Goal: Register for event/course

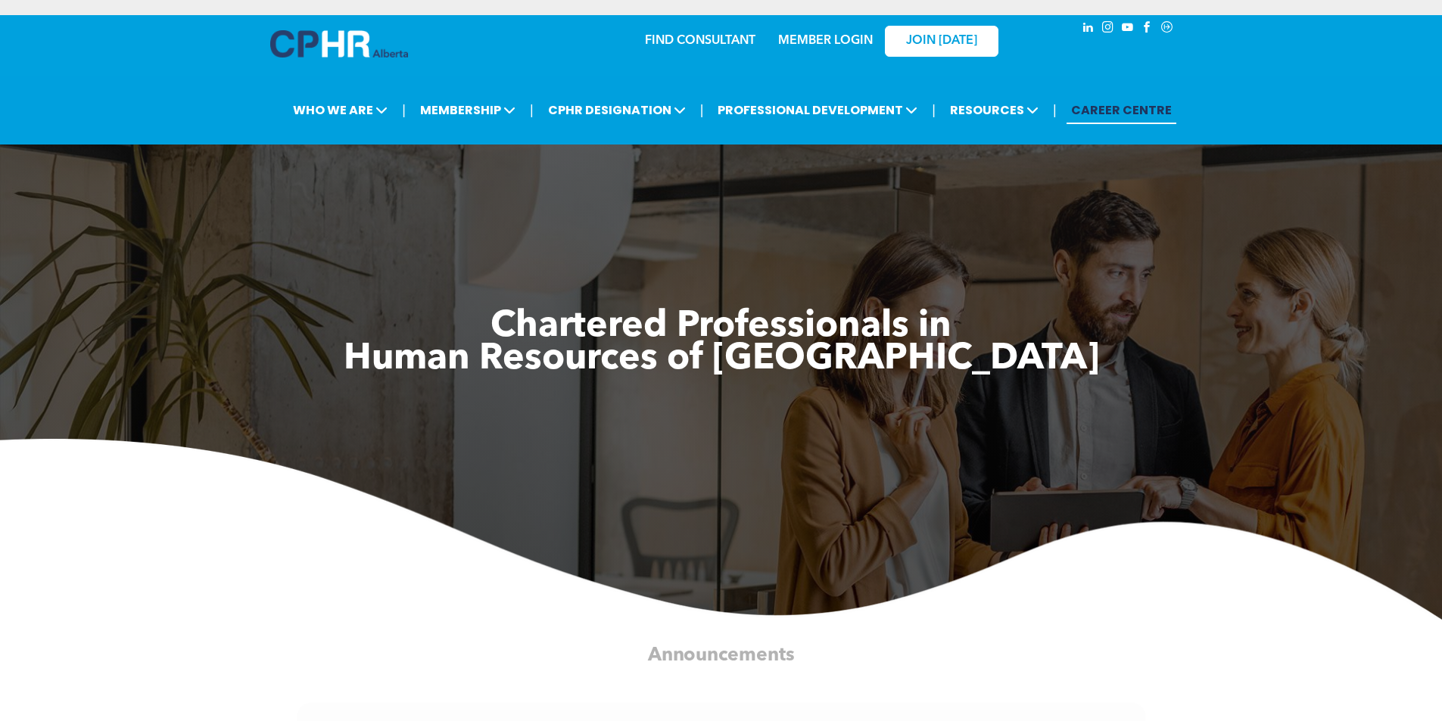
click at [813, 35] on link "MEMBER LOGIN" at bounding box center [825, 41] width 95 height 12
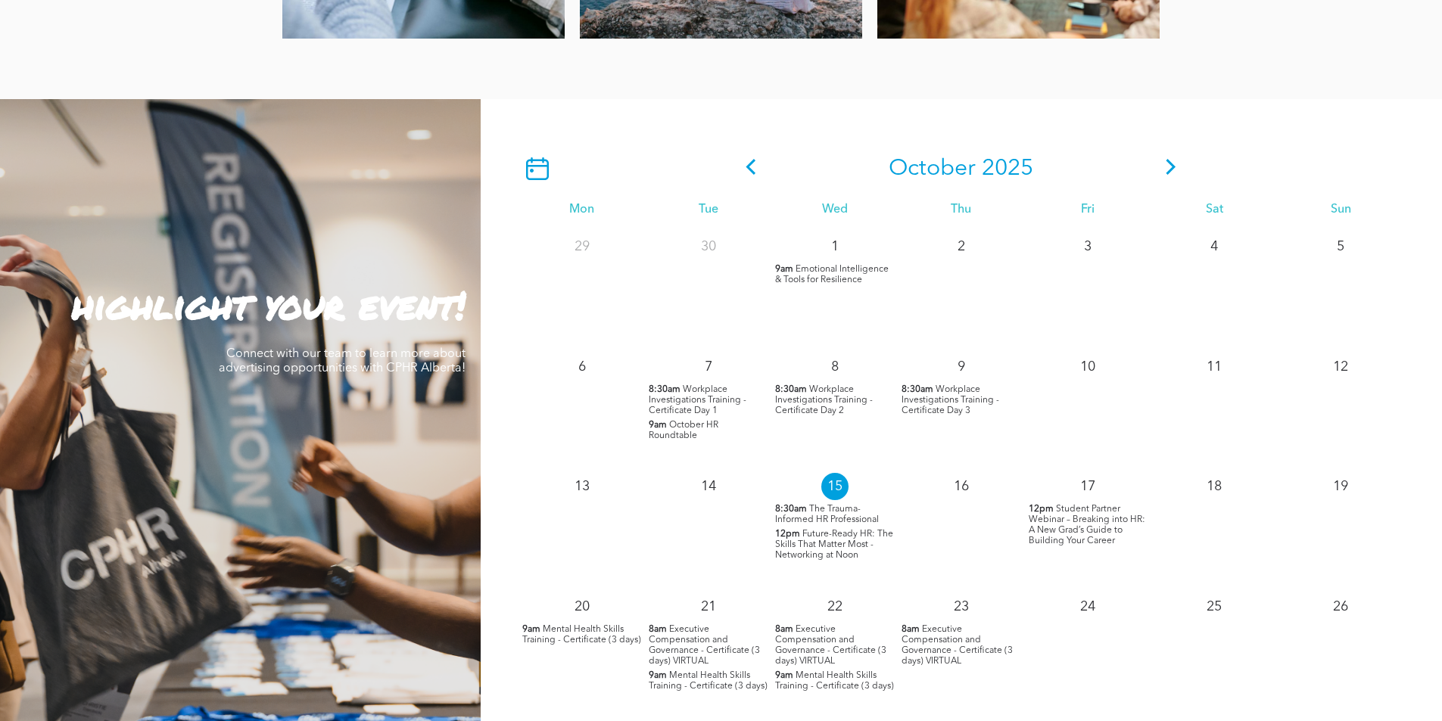
scroll to position [1259, 0]
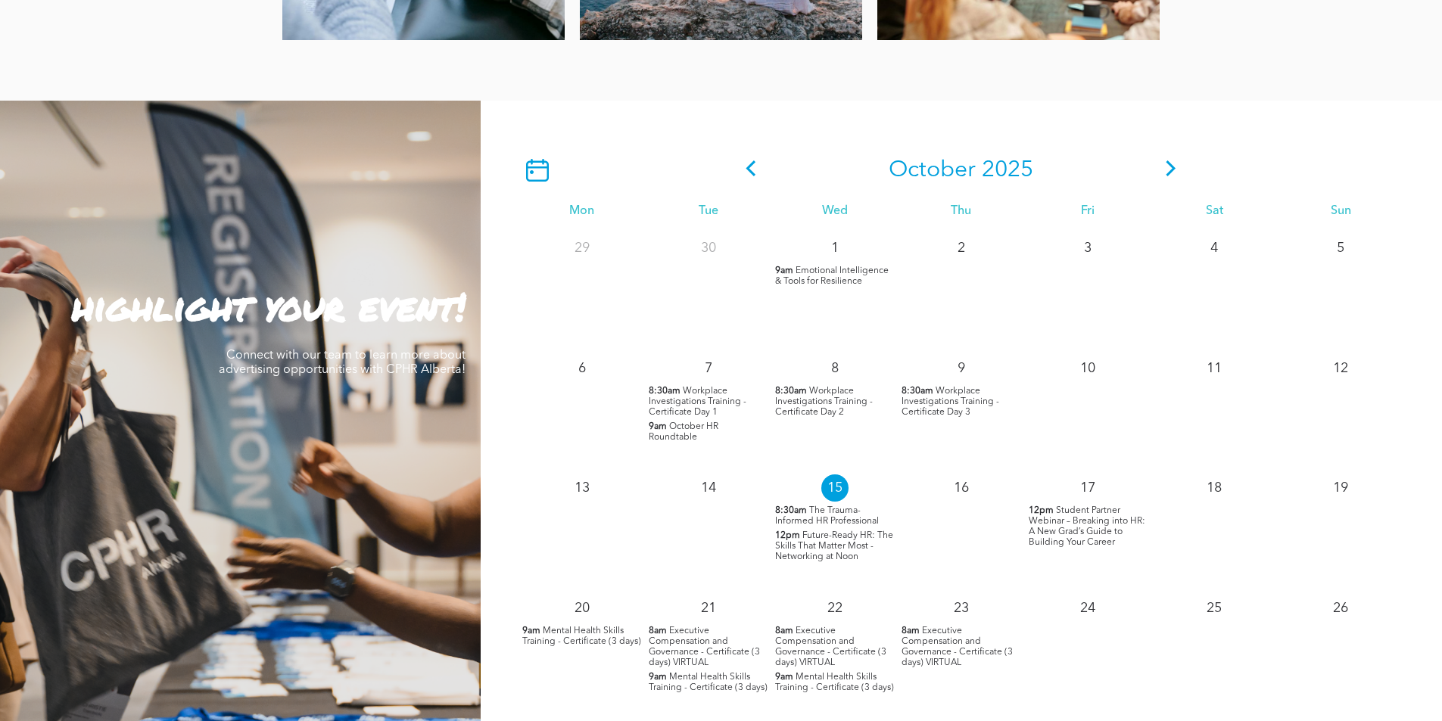
click at [1171, 160] on icon at bounding box center [1171, 168] width 23 height 16
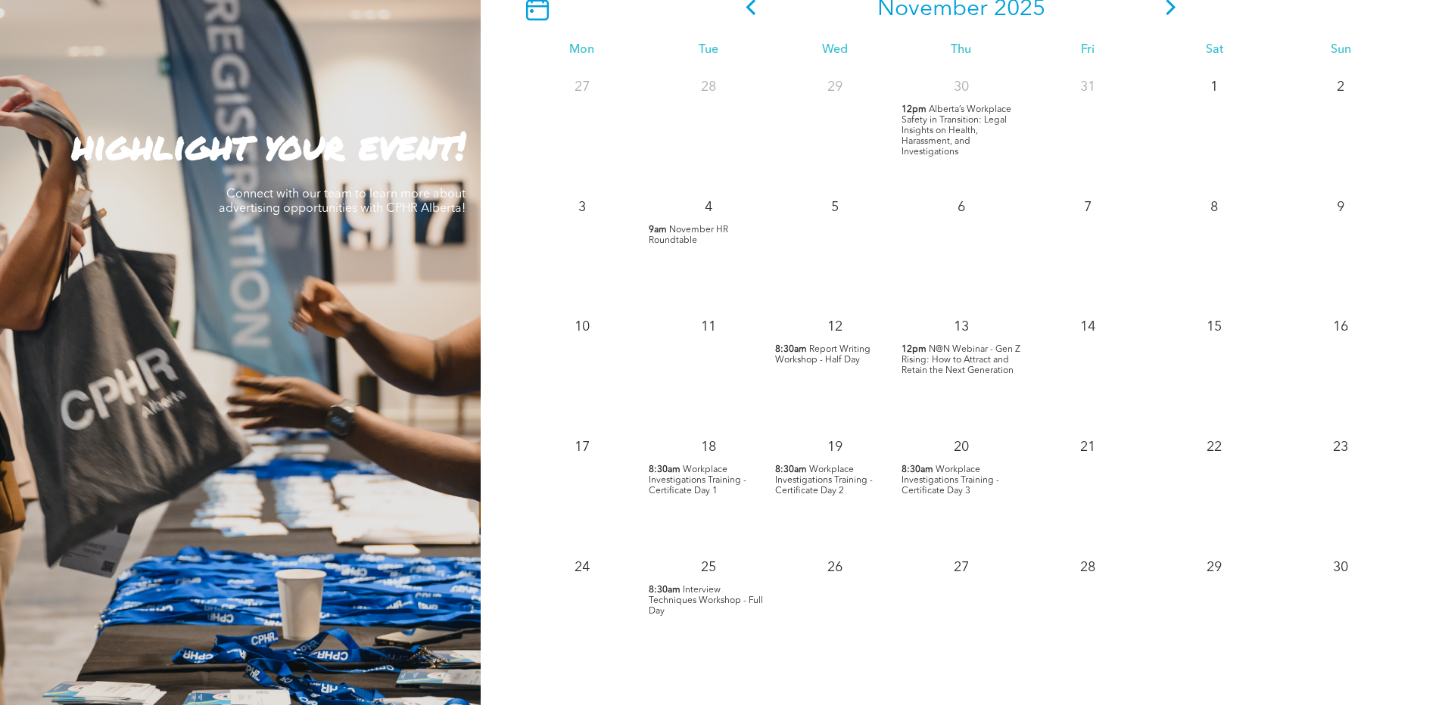
scroll to position [1422, 0]
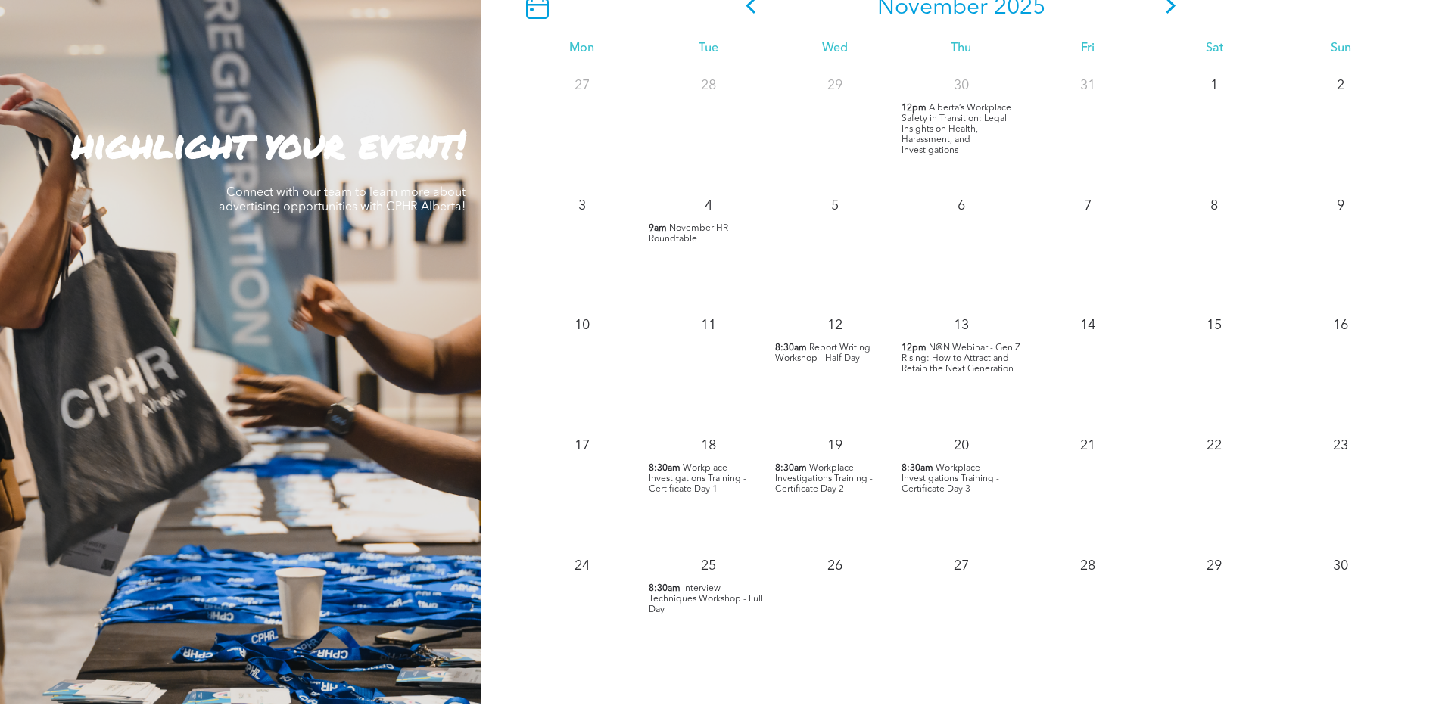
click at [677, 468] on span "Workplace Investigations Training - Certificate Day 1" at bounding box center [698, 479] width 98 height 30
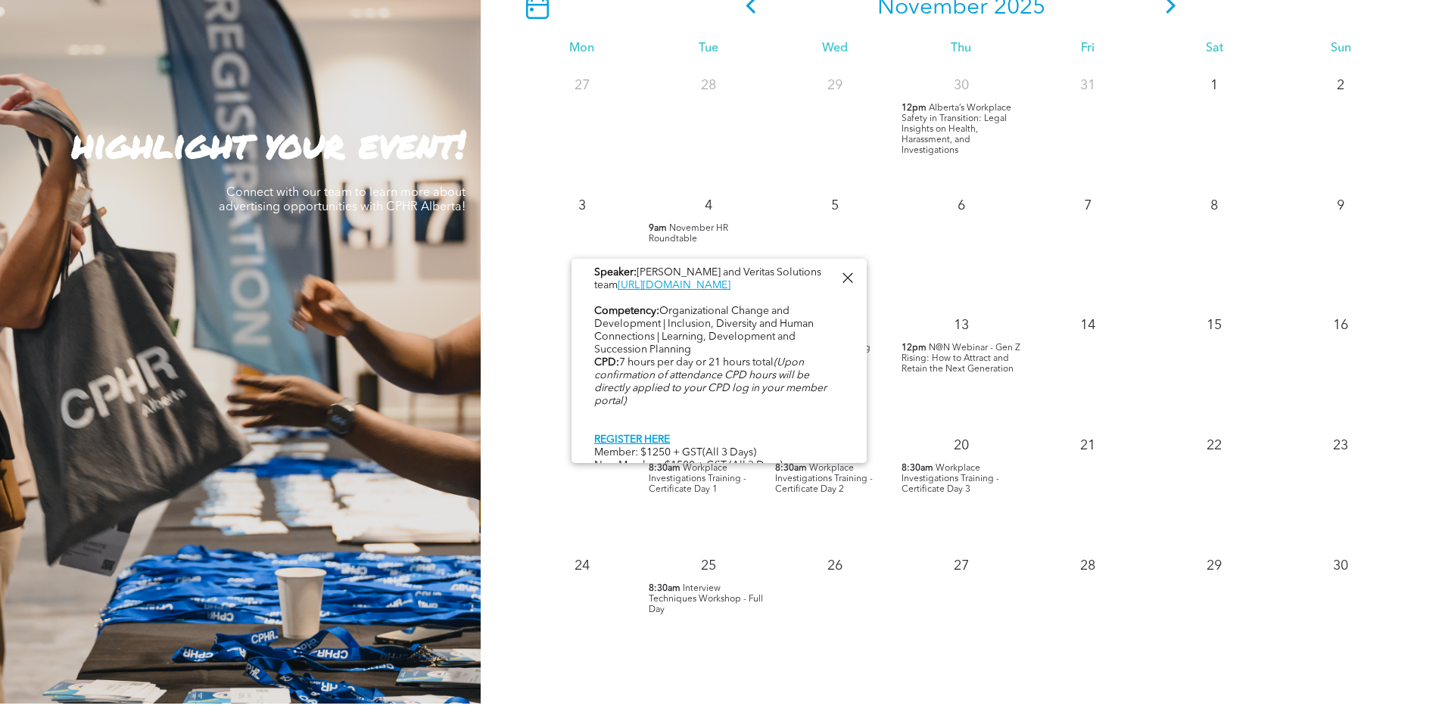
scroll to position [781, 0]
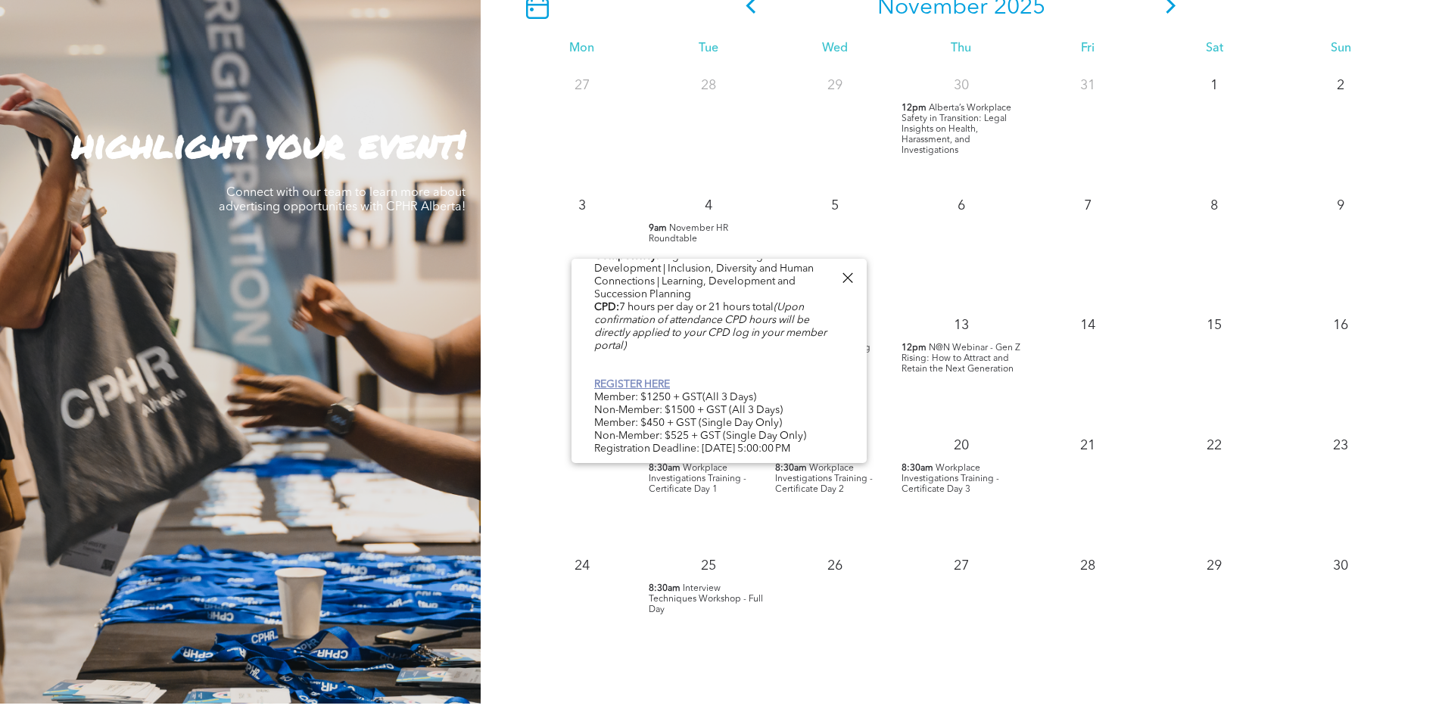
click at [636, 379] on link "REGISTER HERE" at bounding box center [632, 384] width 76 height 11
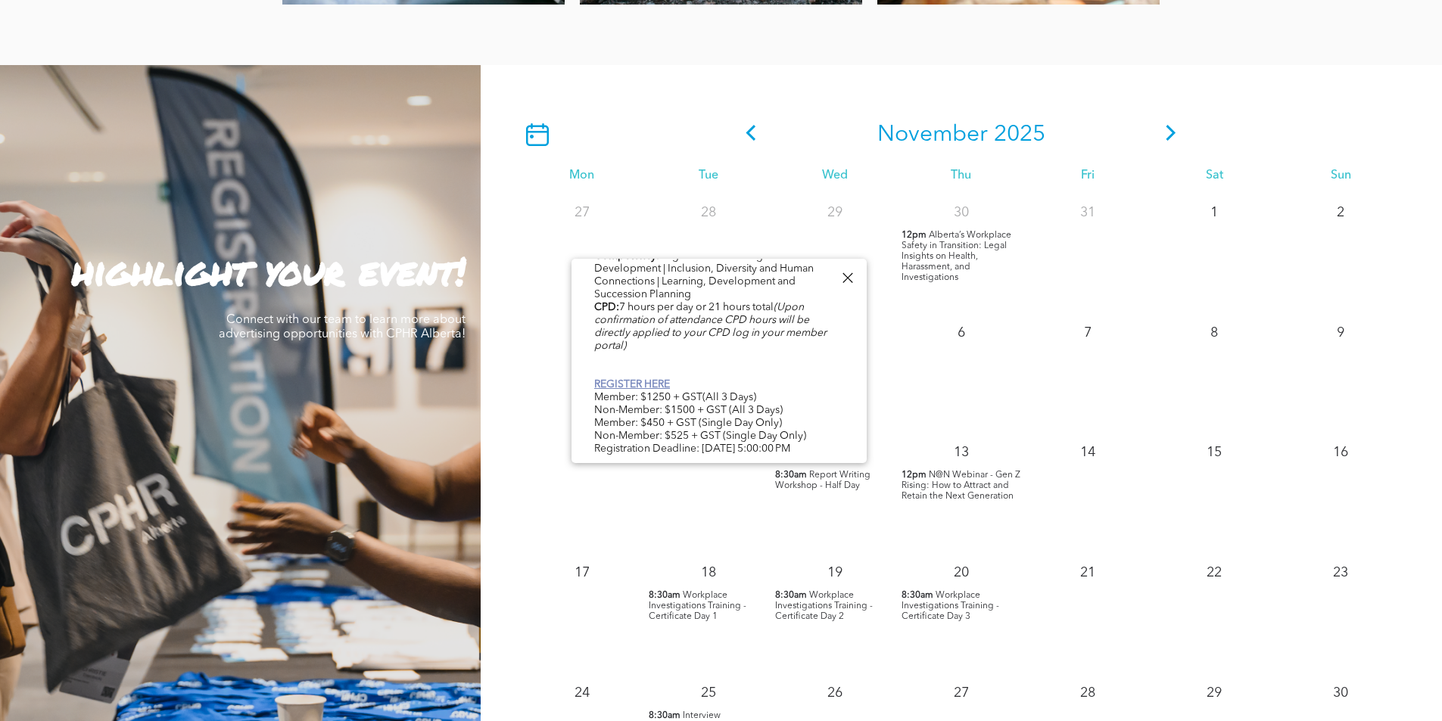
click at [611, 379] on link "REGISTER HERE" at bounding box center [632, 384] width 76 height 11
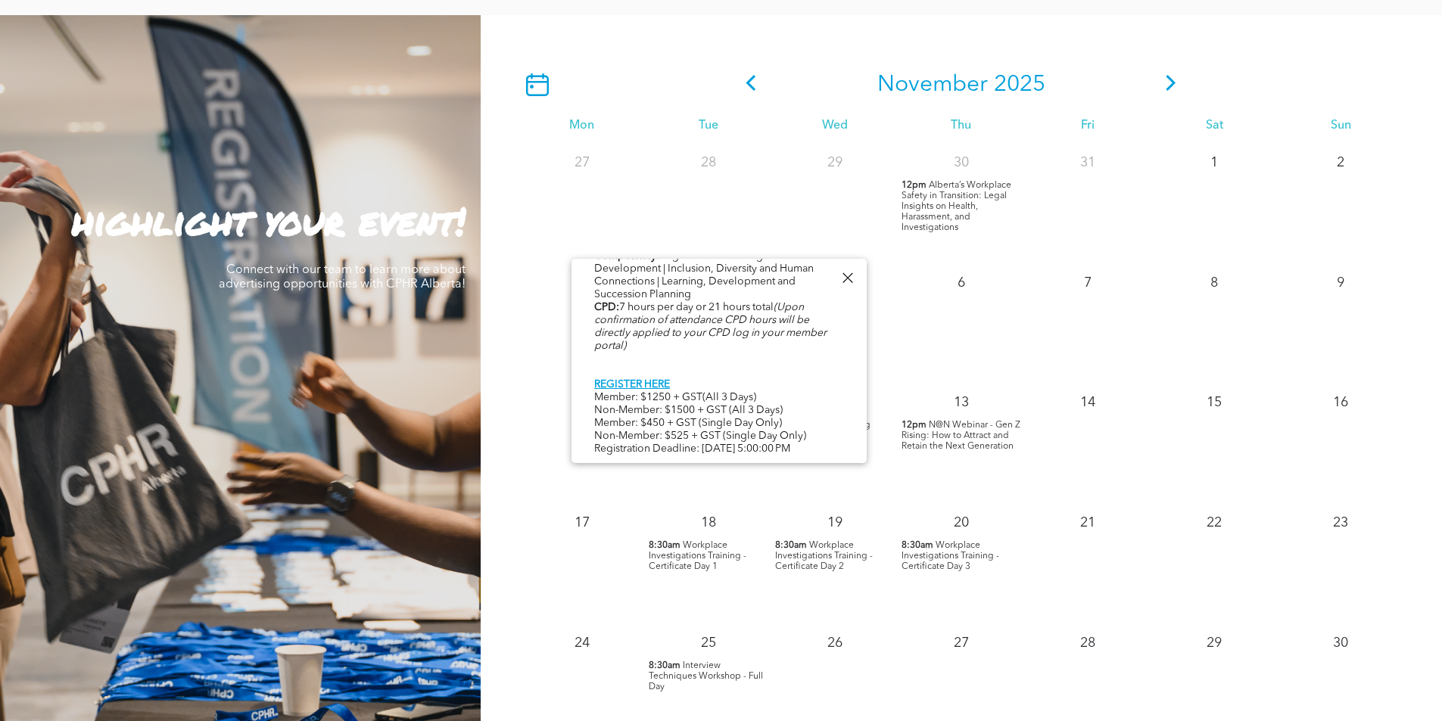
scroll to position [1344, 0]
click at [1176, 76] on icon at bounding box center [1171, 84] width 23 height 16
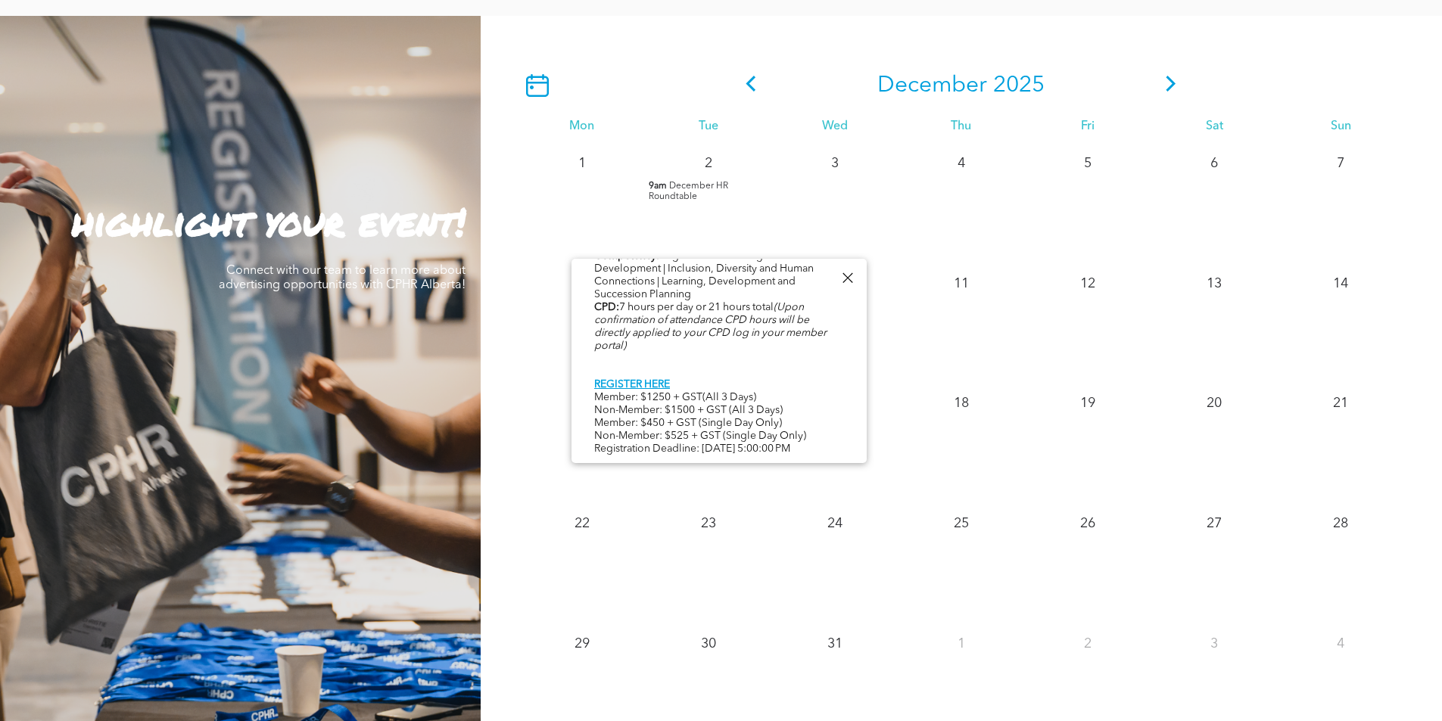
click at [846, 280] on div at bounding box center [847, 278] width 20 height 20
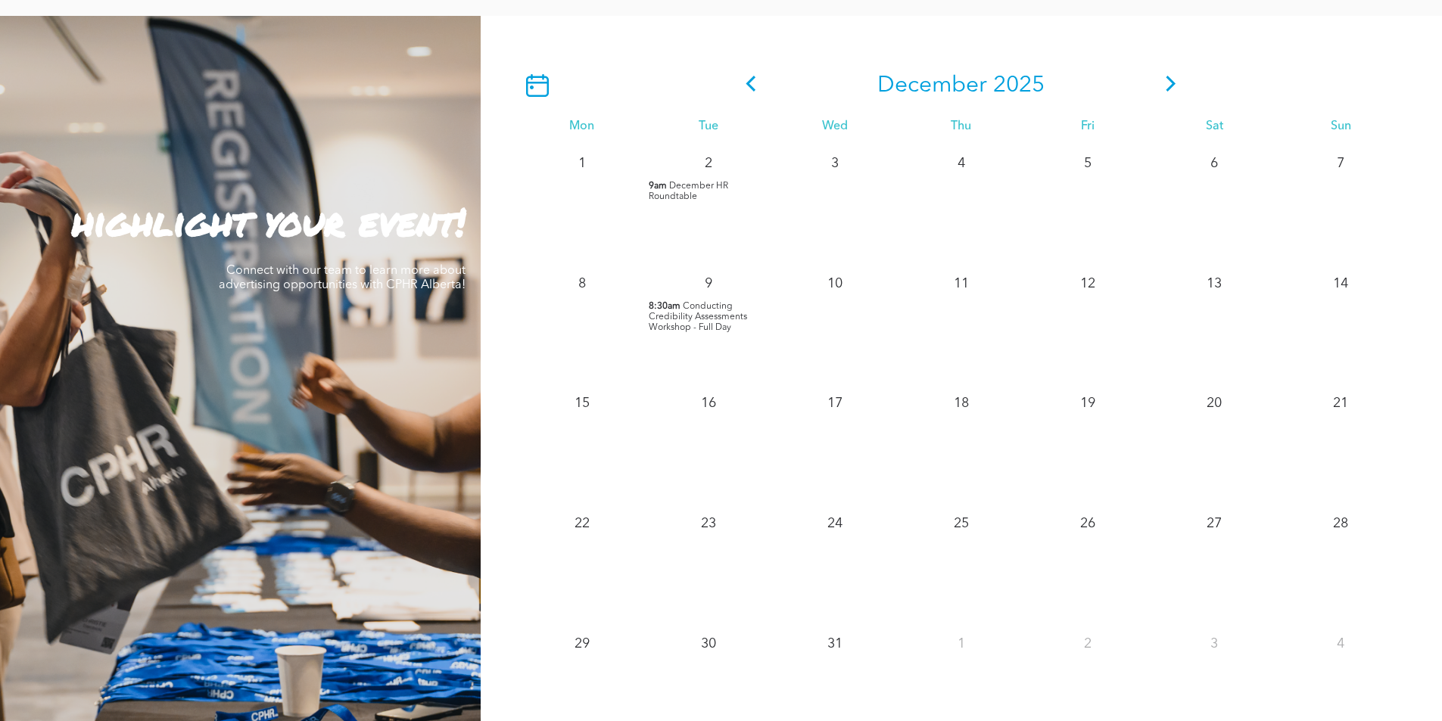
click at [1160, 76] on icon at bounding box center [1171, 84] width 23 height 16
click at [749, 76] on icon at bounding box center [751, 84] width 10 height 16
click at [750, 76] on icon at bounding box center [751, 84] width 10 height 16
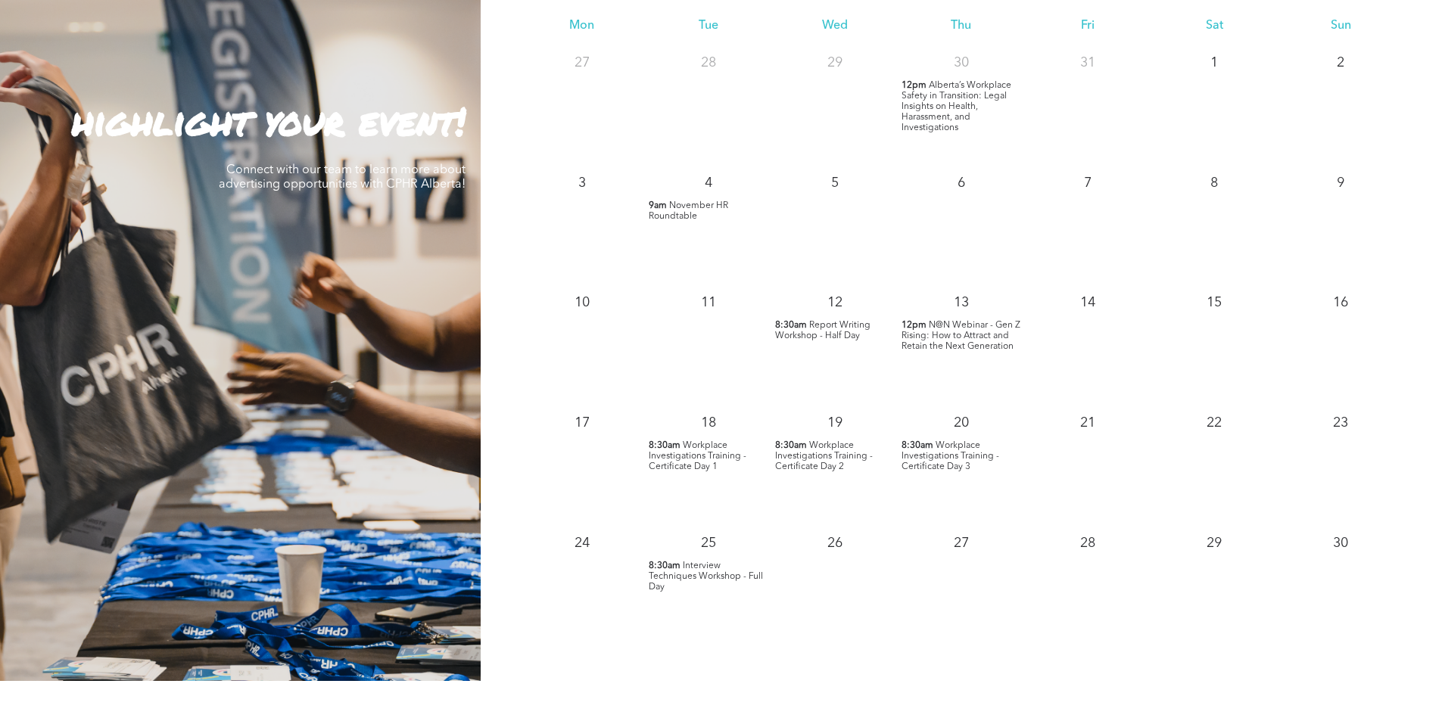
scroll to position [1357, 0]
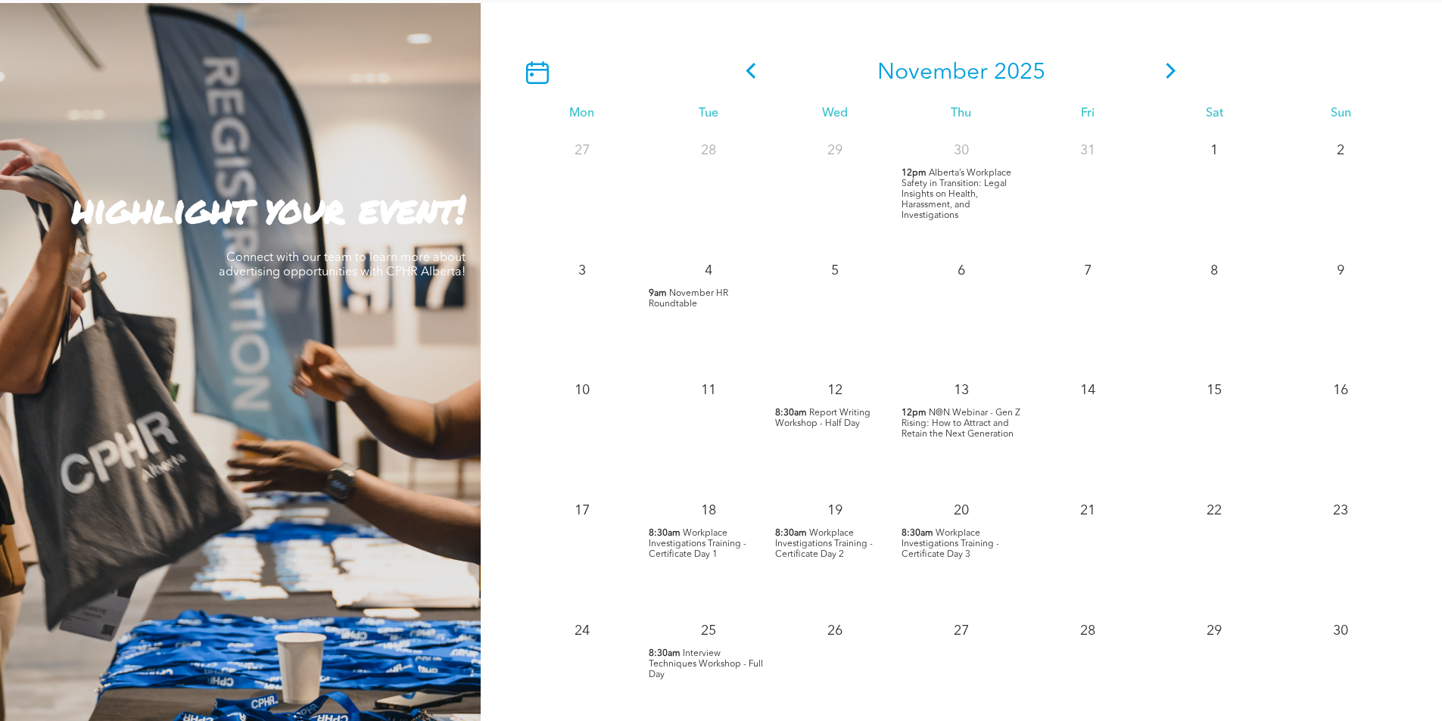
click at [749, 63] on icon at bounding box center [751, 71] width 23 height 16
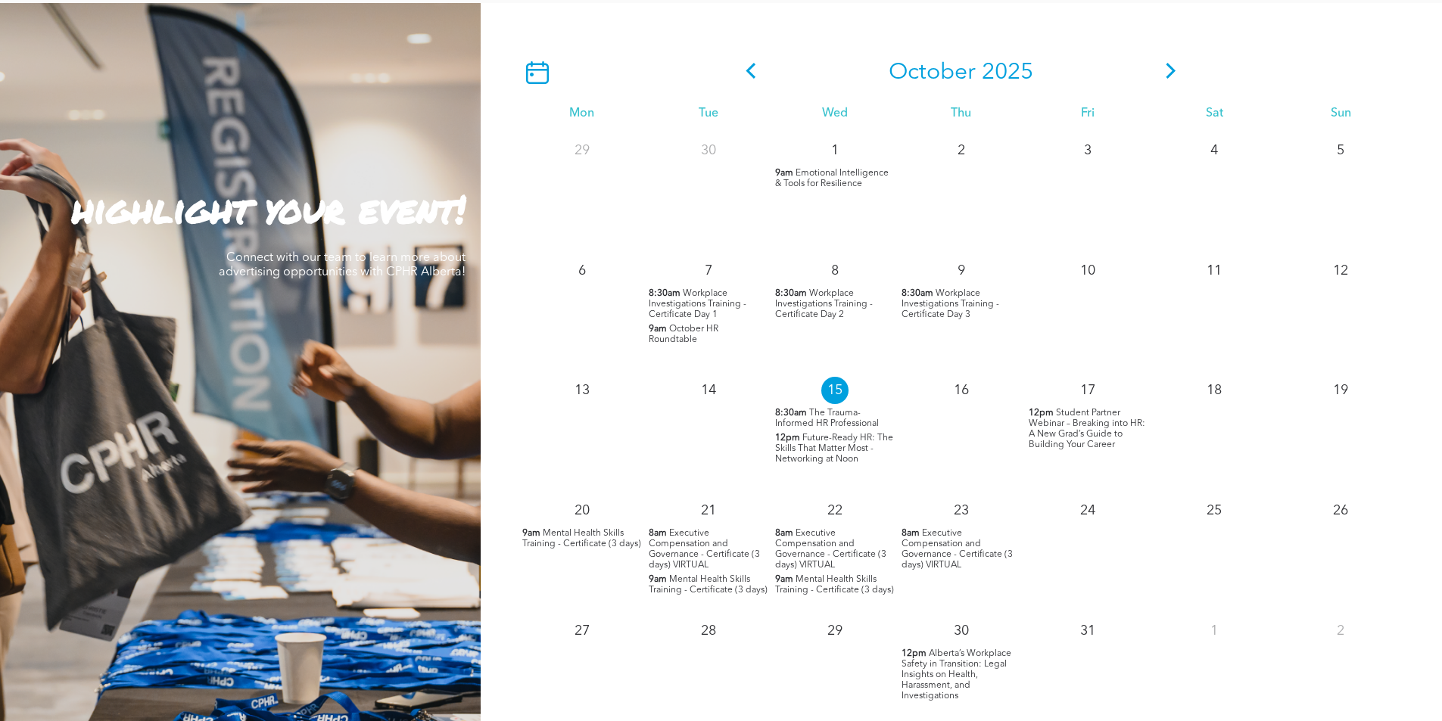
click at [694, 289] on span "Workplace Investigations Training - Certificate Day 1" at bounding box center [698, 304] width 98 height 30
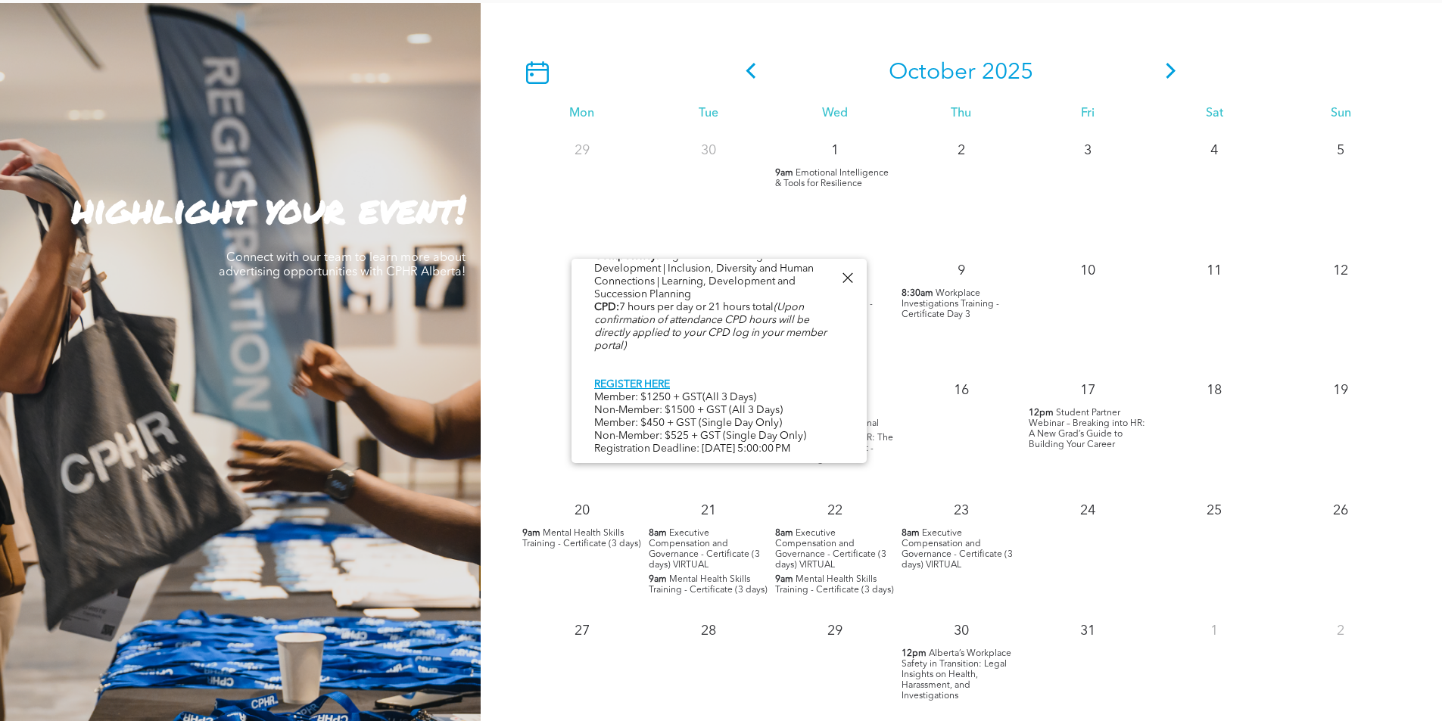
scroll to position [781, 0]
click at [1173, 63] on icon at bounding box center [1171, 71] width 23 height 16
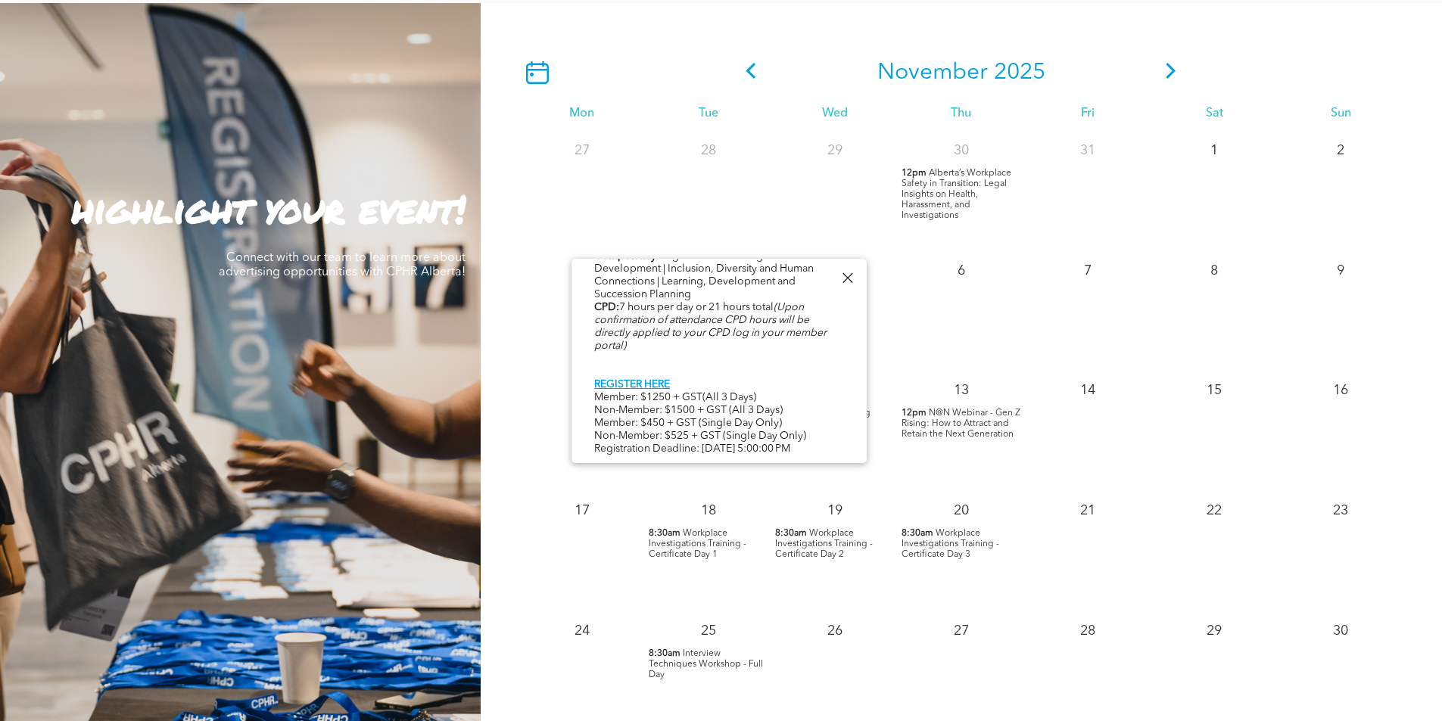
click at [1085, 464] on div "14" at bounding box center [1088, 431] width 126 height 120
click at [847, 274] on div at bounding box center [847, 278] width 20 height 20
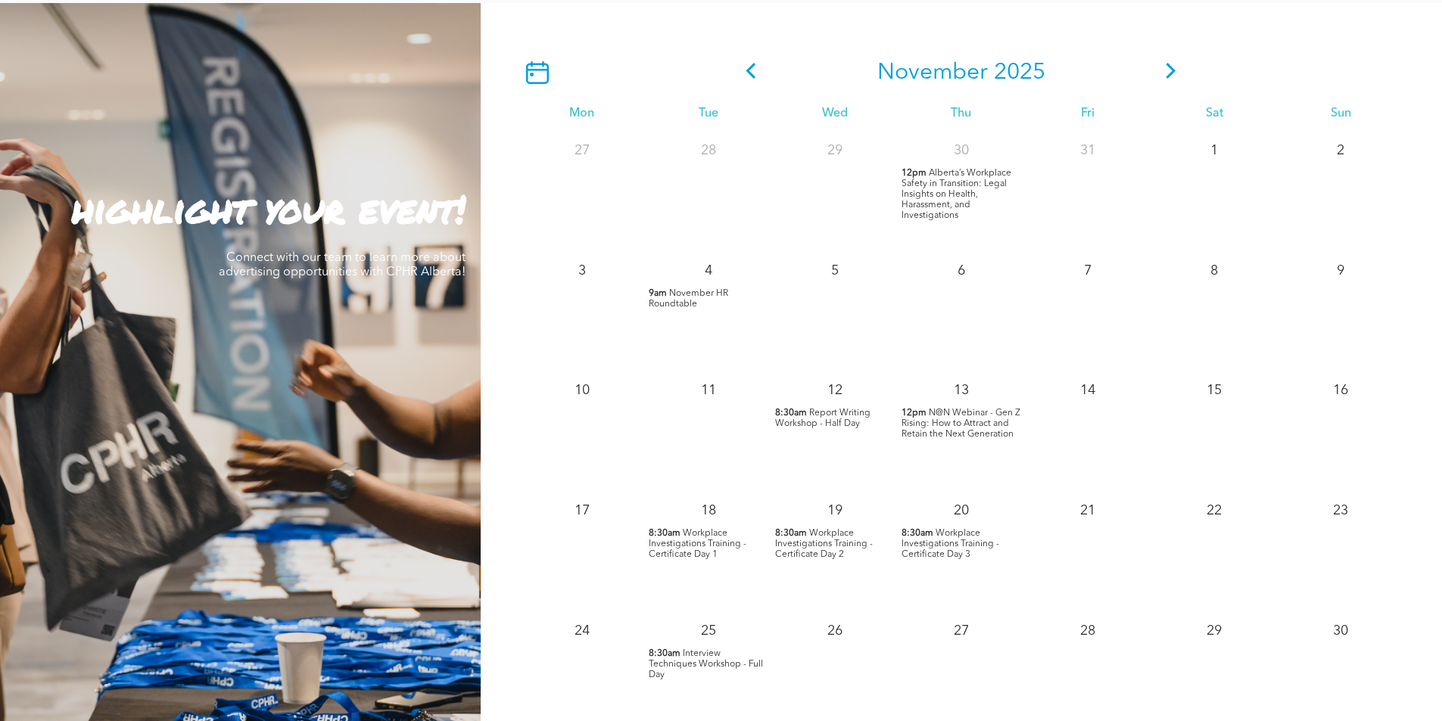
click at [692, 529] on span "Workplace Investigations Training - Certificate Day 1" at bounding box center [698, 544] width 98 height 30
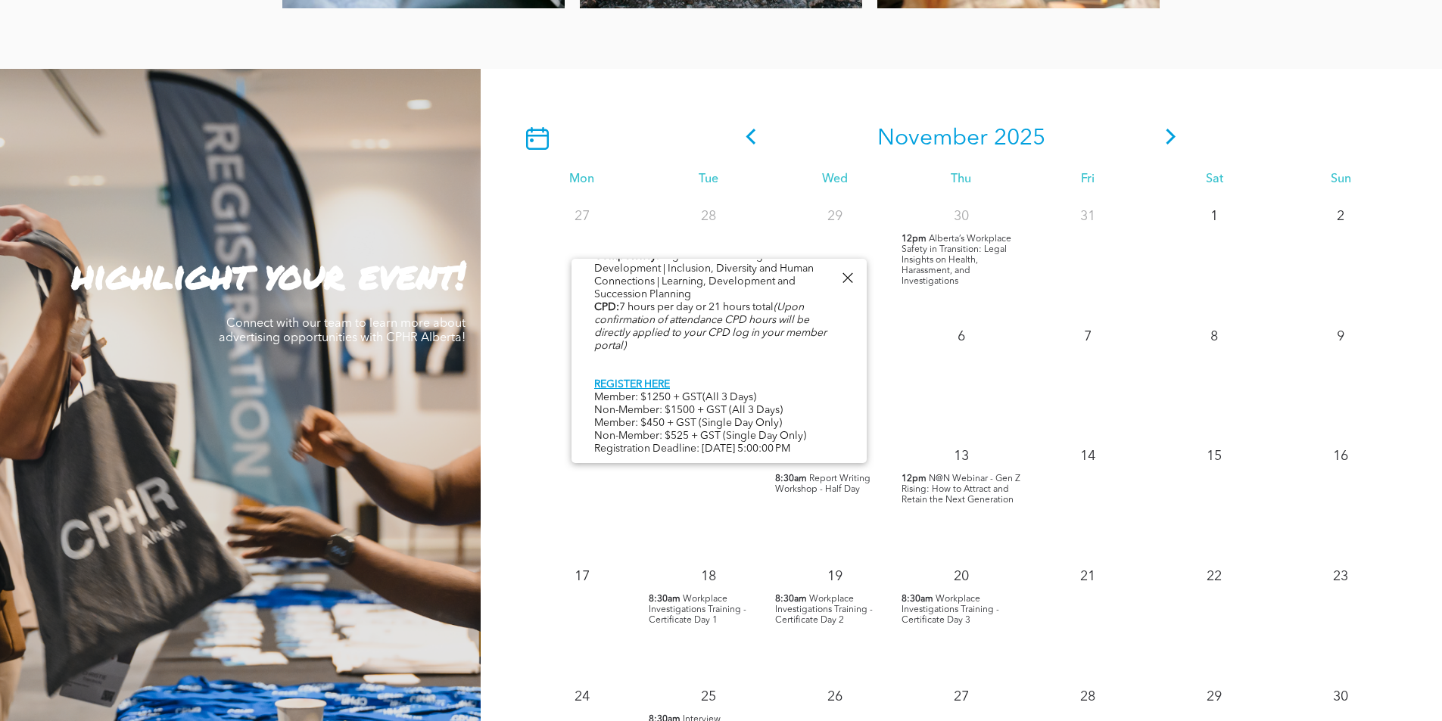
click at [849, 279] on div at bounding box center [847, 278] width 20 height 20
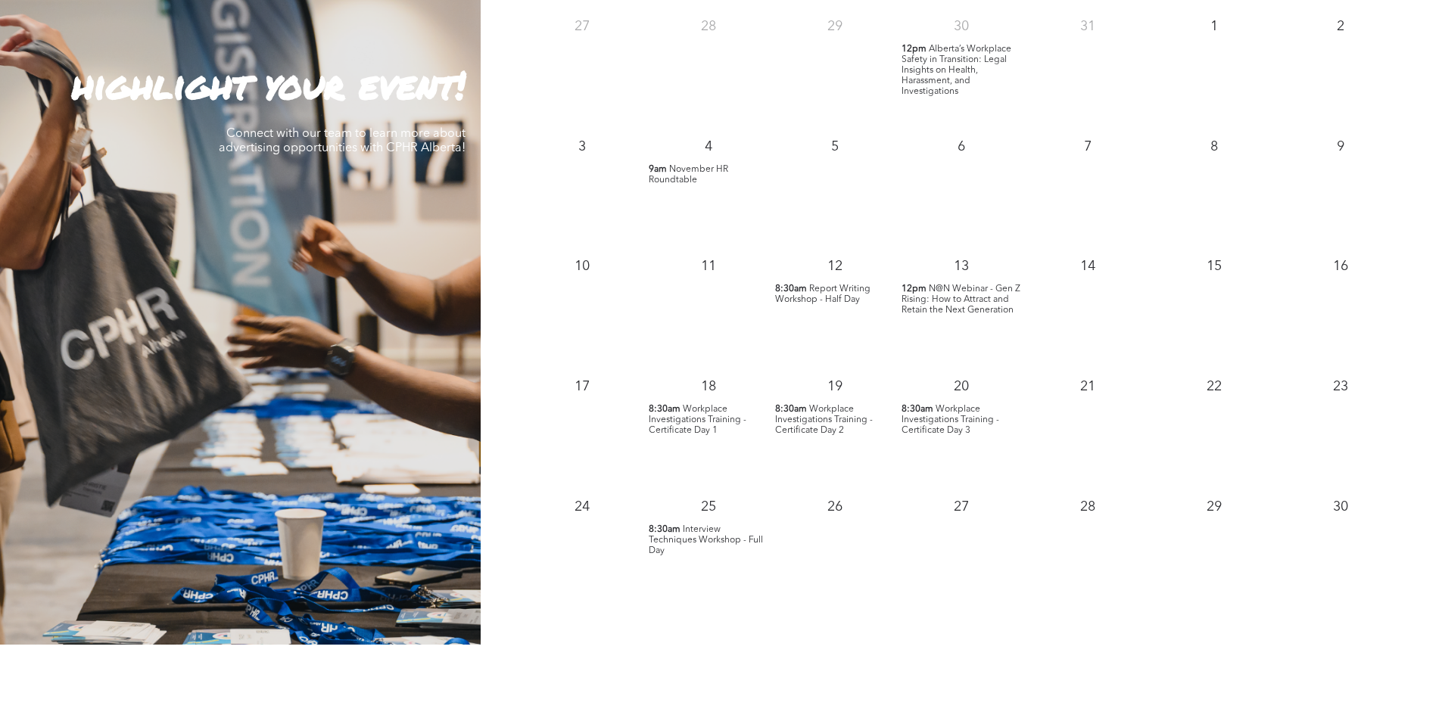
scroll to position [1480, 0]
click at [693, 526] on span "Interview Techniques Workshop - Full Day" at bounding box center [706, 541] width 114 height 30
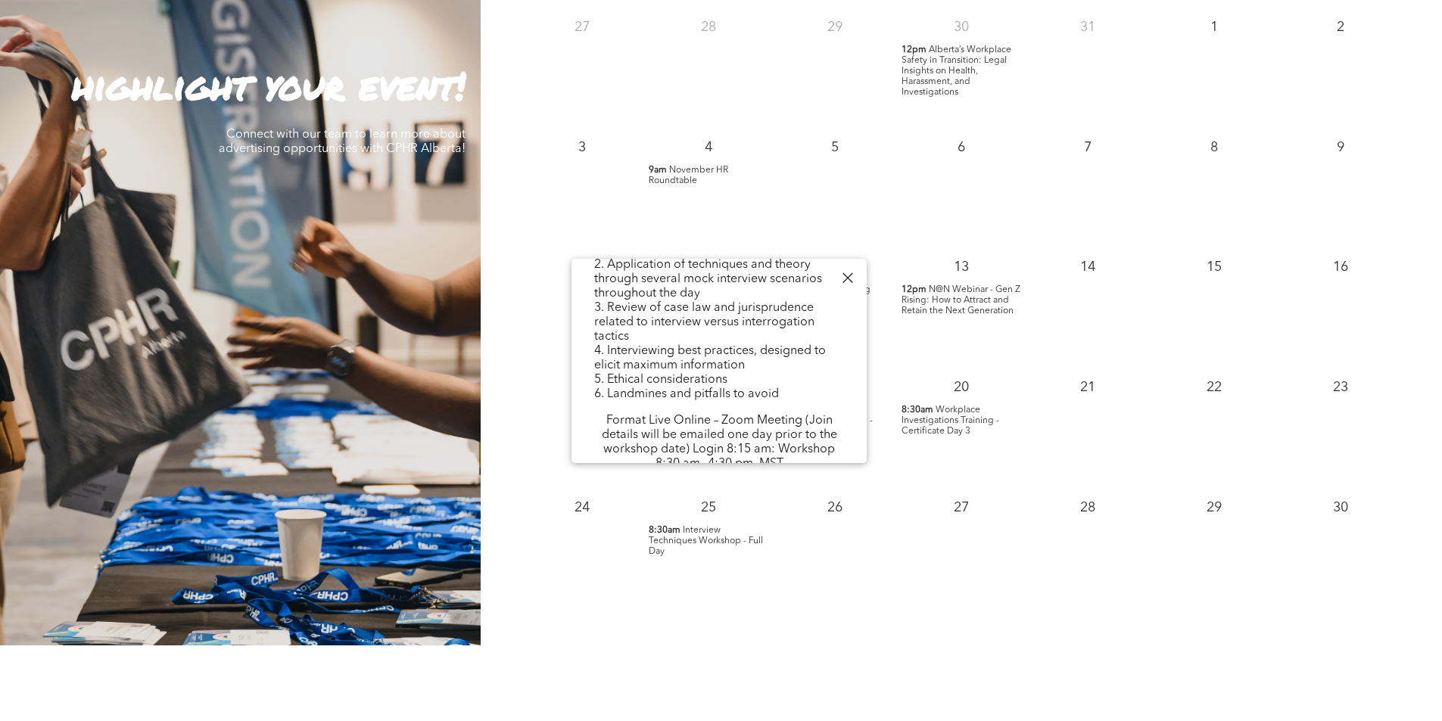
scroll to position [481, 0]
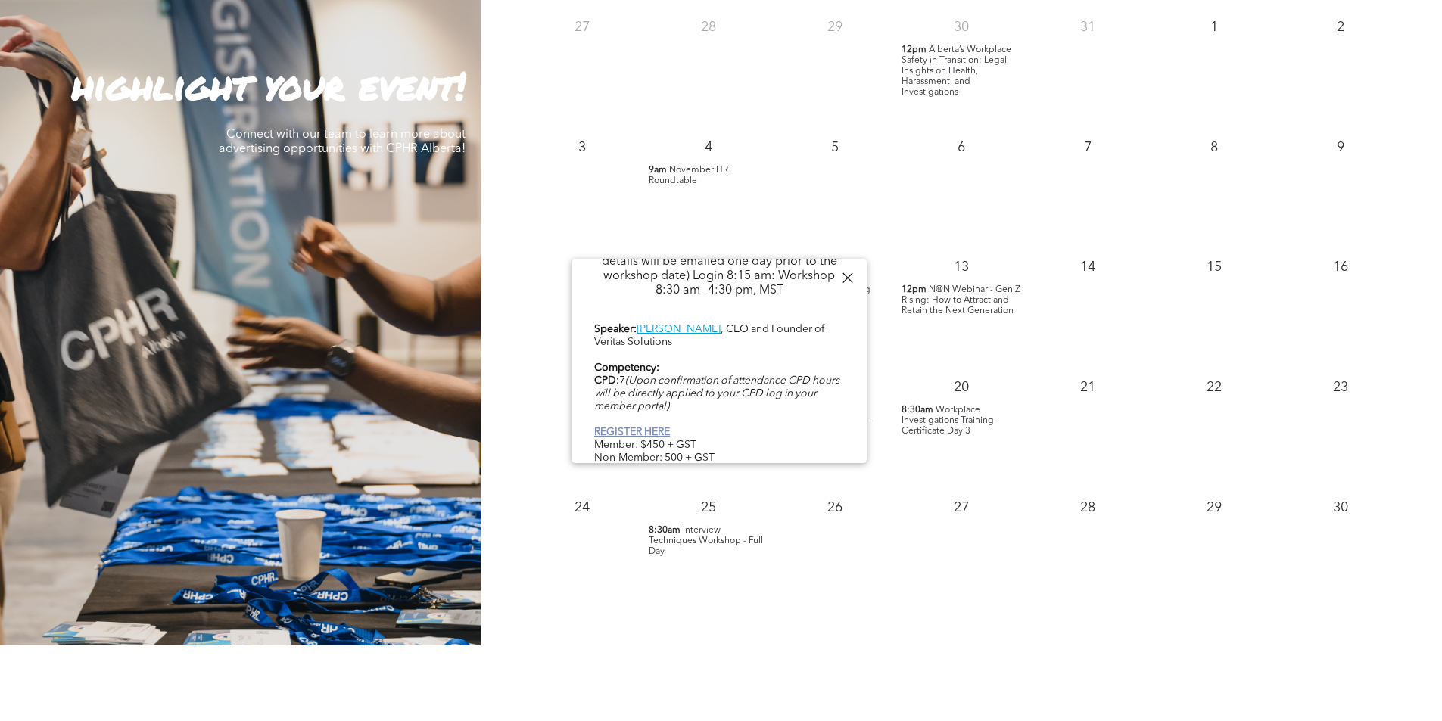
click at [650, 427] on link "REGISTER HERE" at bounding box center [632, 432] width 76 height 11
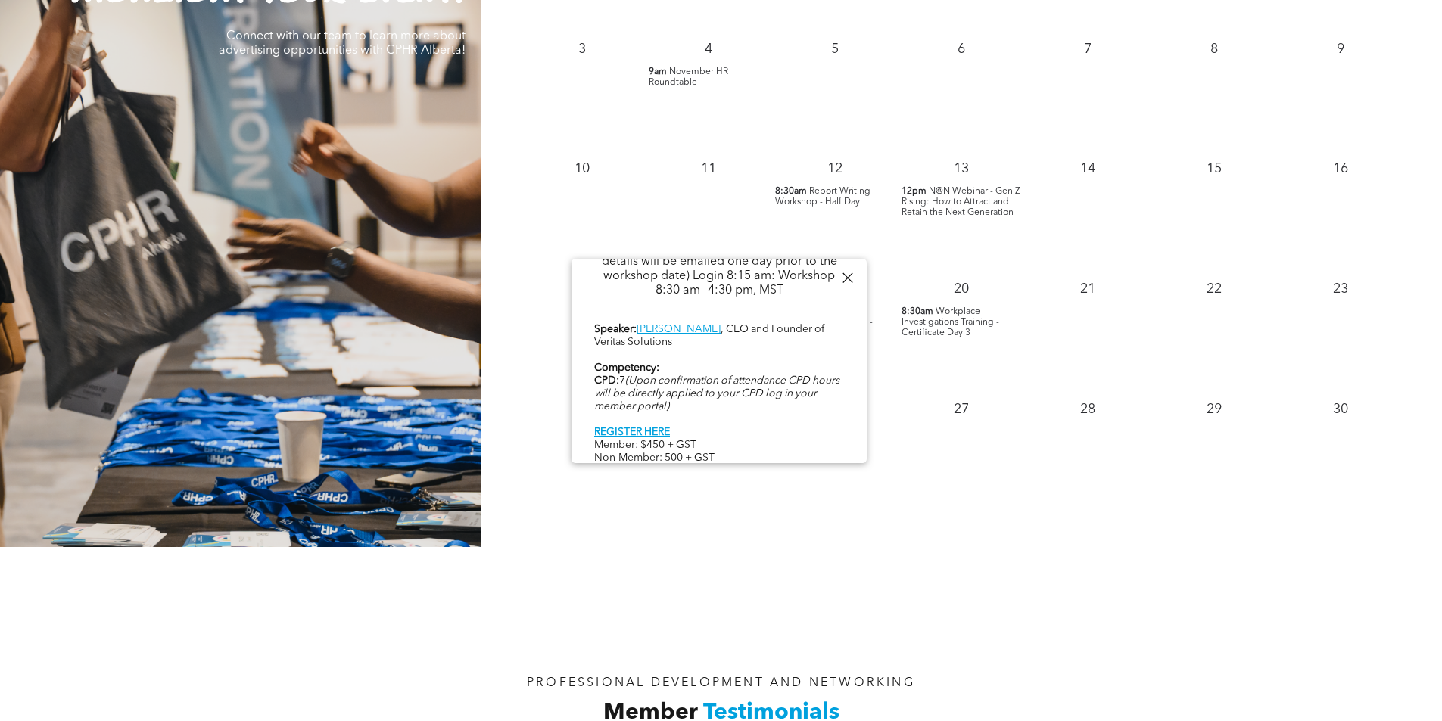
scroll to position [1580, 0]
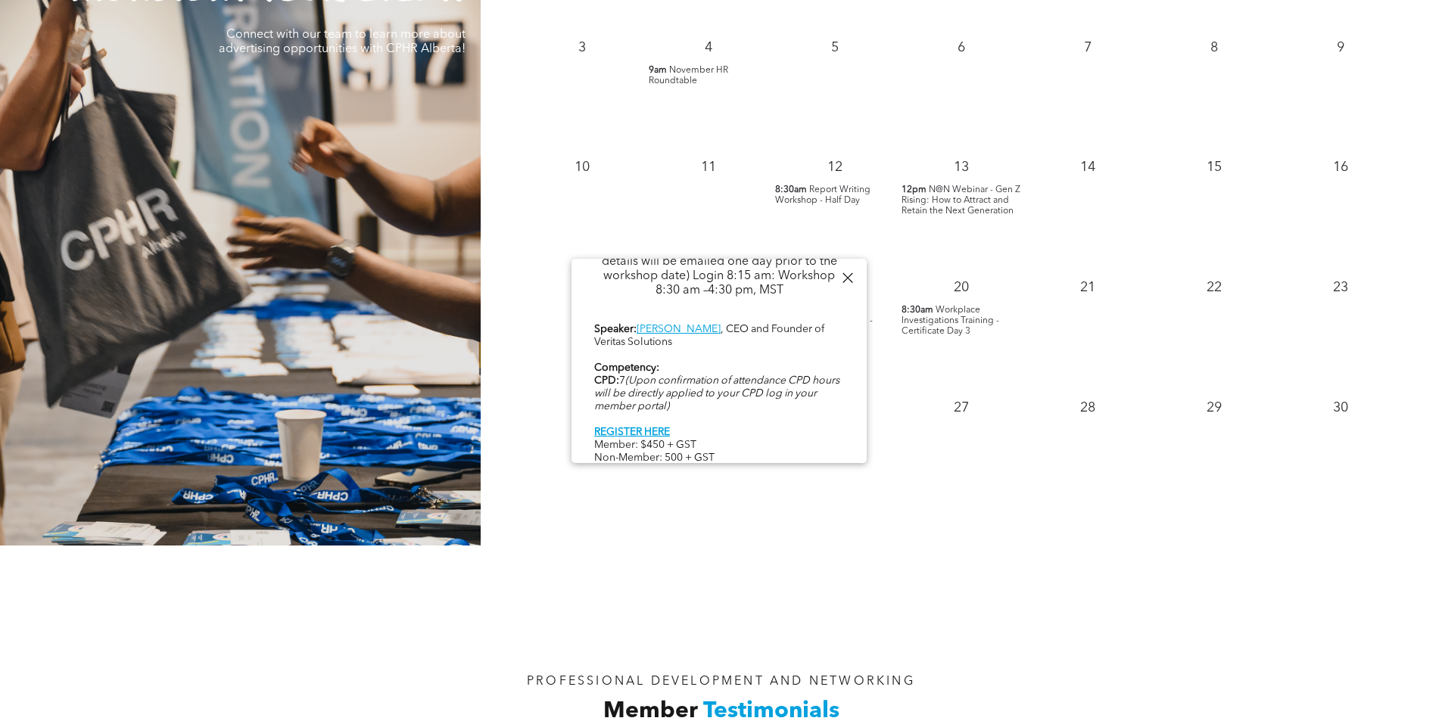
click at [844, 278] on div at bounding box center [847, 278] width 20 height 20
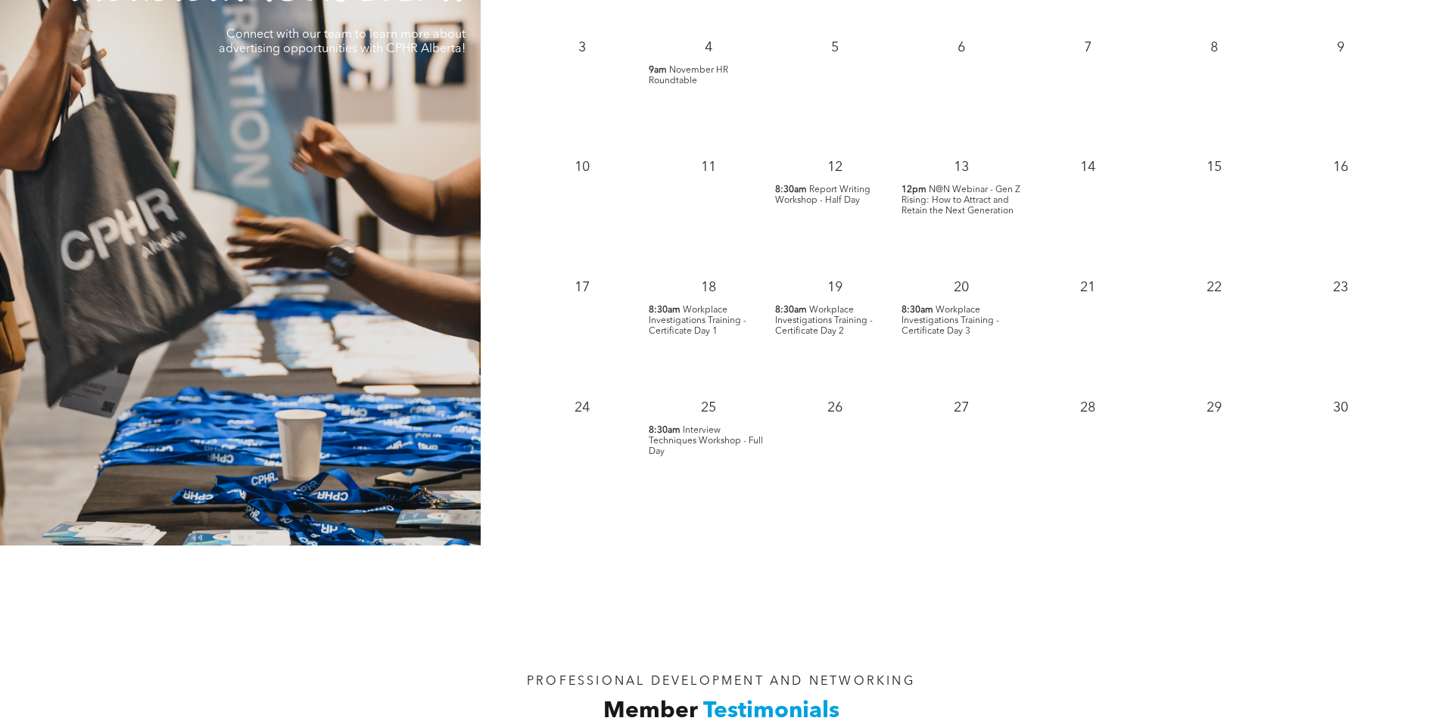
click at [686, 310] on span "Workplace Investigations Training - Certificate Day 1" at bounding box center [698, 321] width 98 height 30
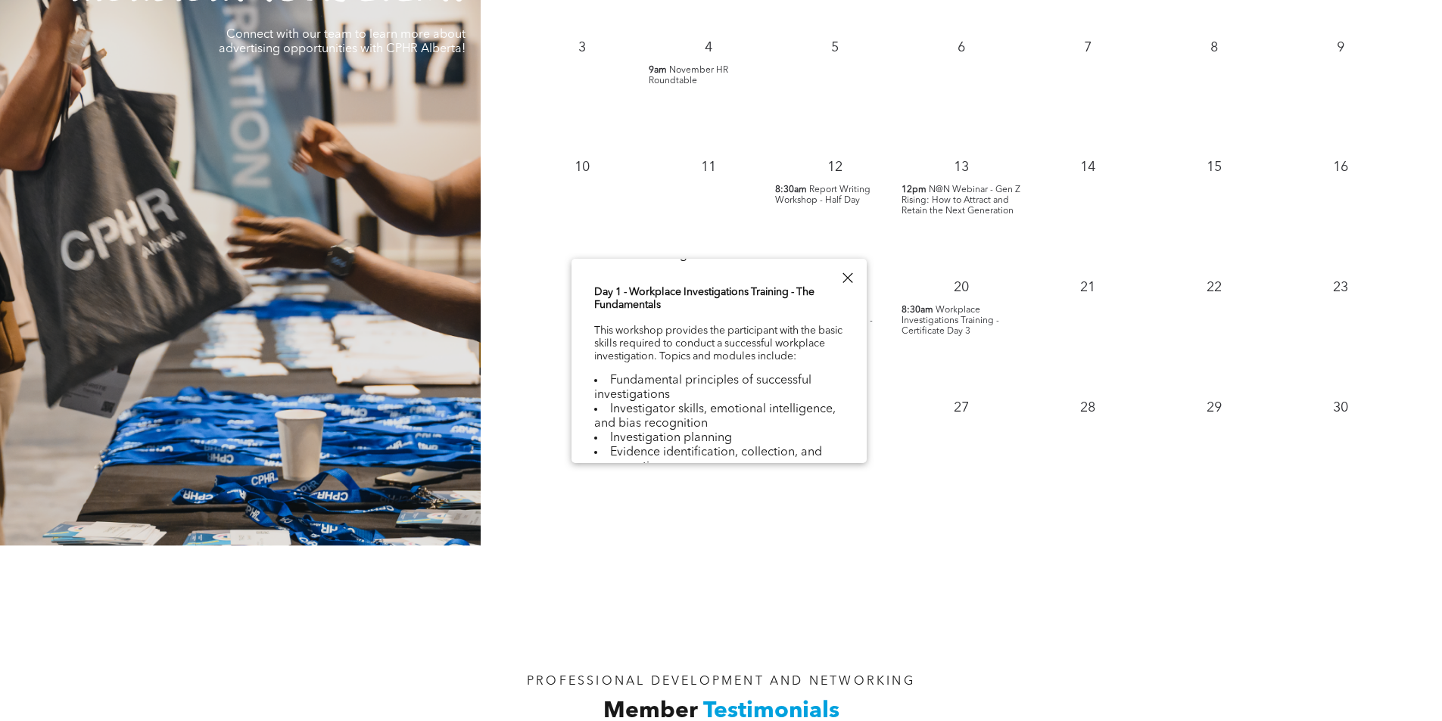
scroll to position [781, 0]
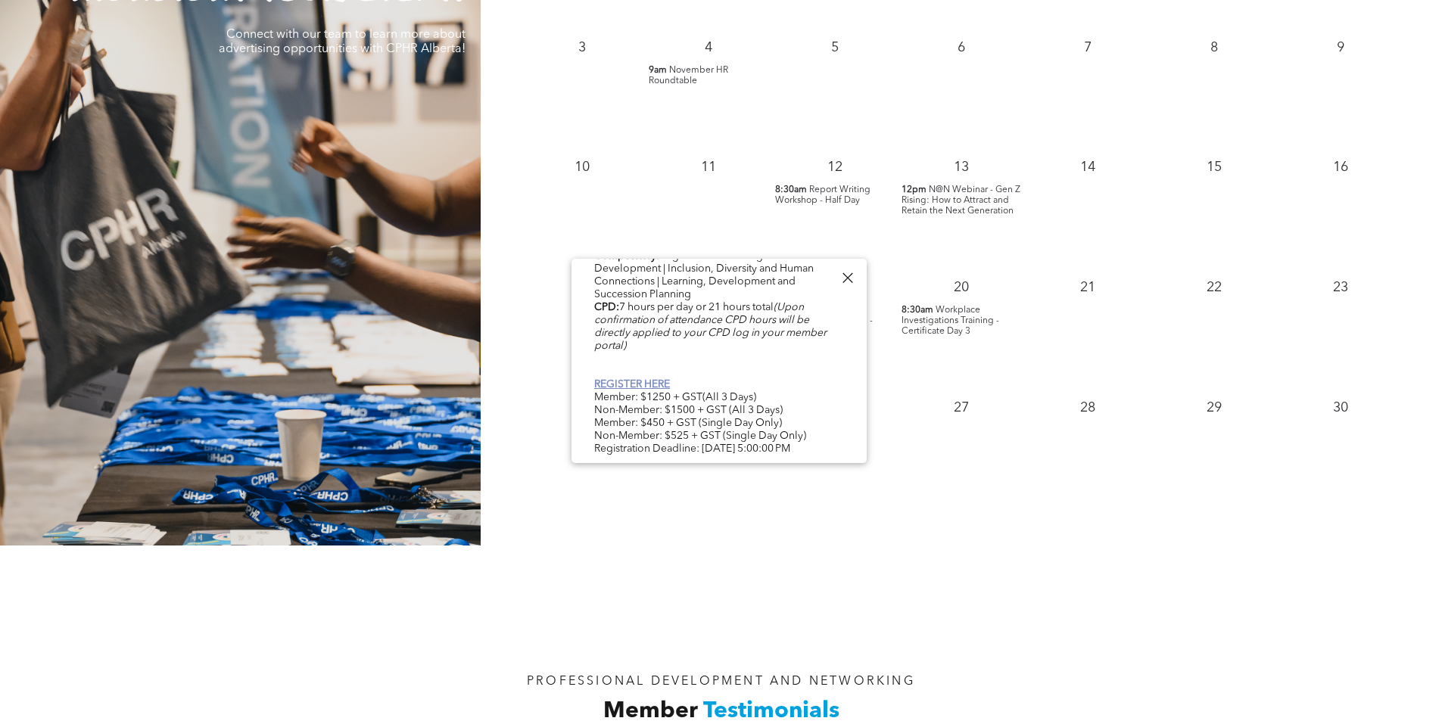
click at [634, 379] on link "REGISTER HERE" at bounding box center [632, 384] width 76 height 11
click at [846, 276] on div at bounding box center [847, 278] width 20 height 20
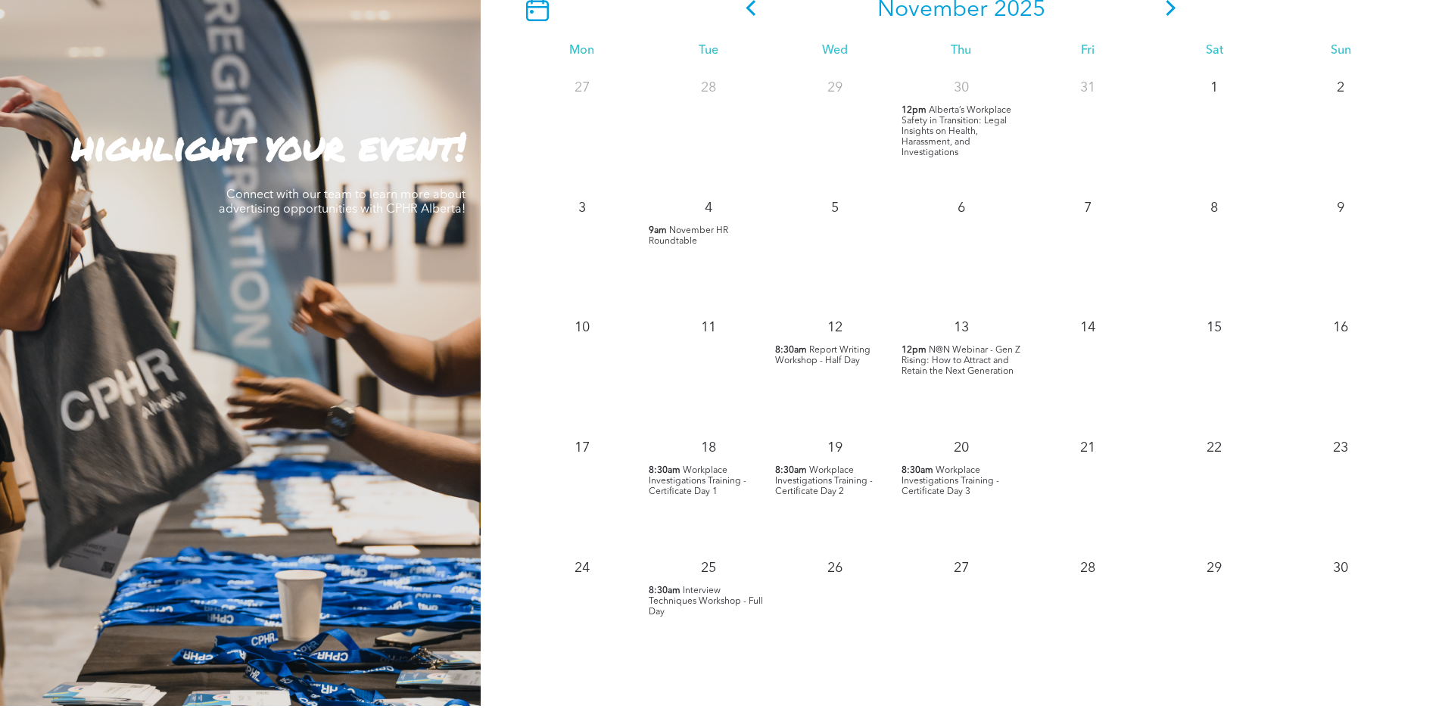
scroll to position [1392, 0]
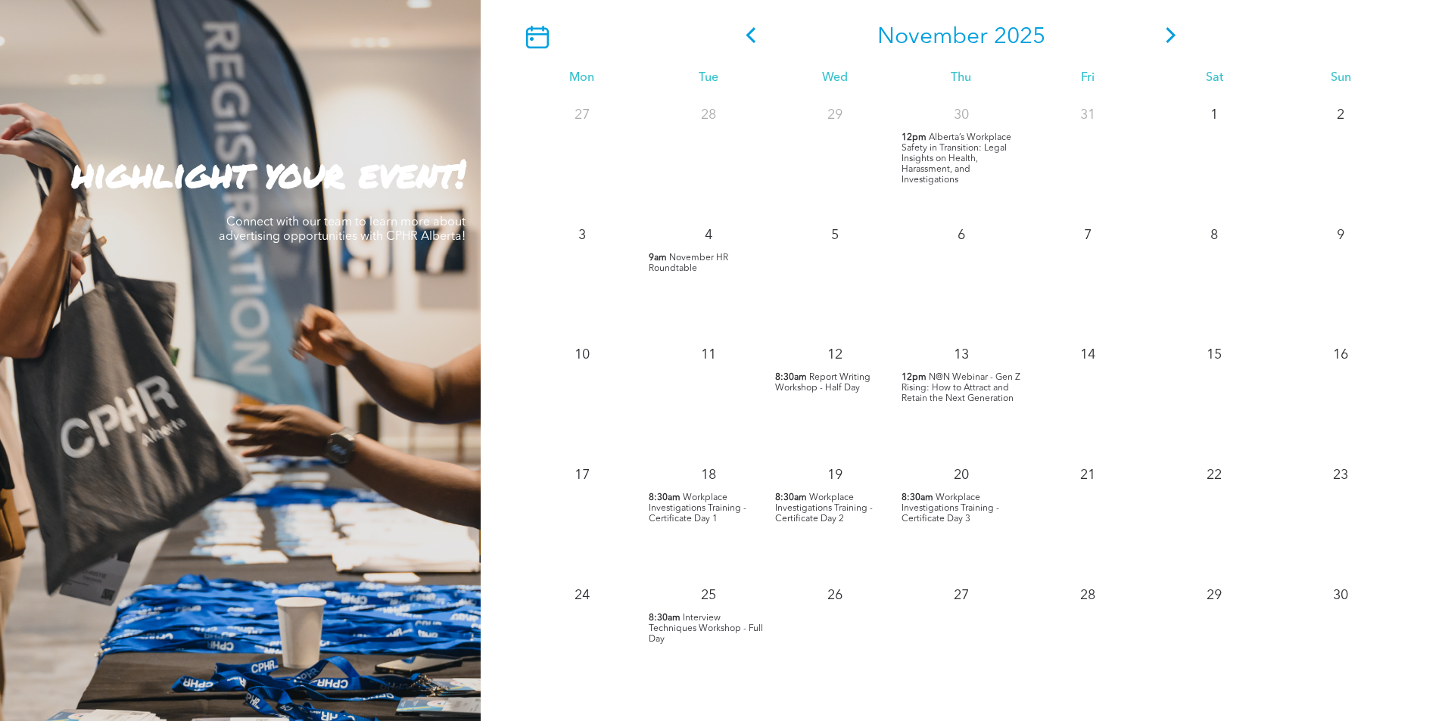
click at [935, 145] on span "Alberta’s Workplace Safety in Transition: Legal Insights on Health, Harassment,…" at bounding box center [957, 158] width 110 height 51
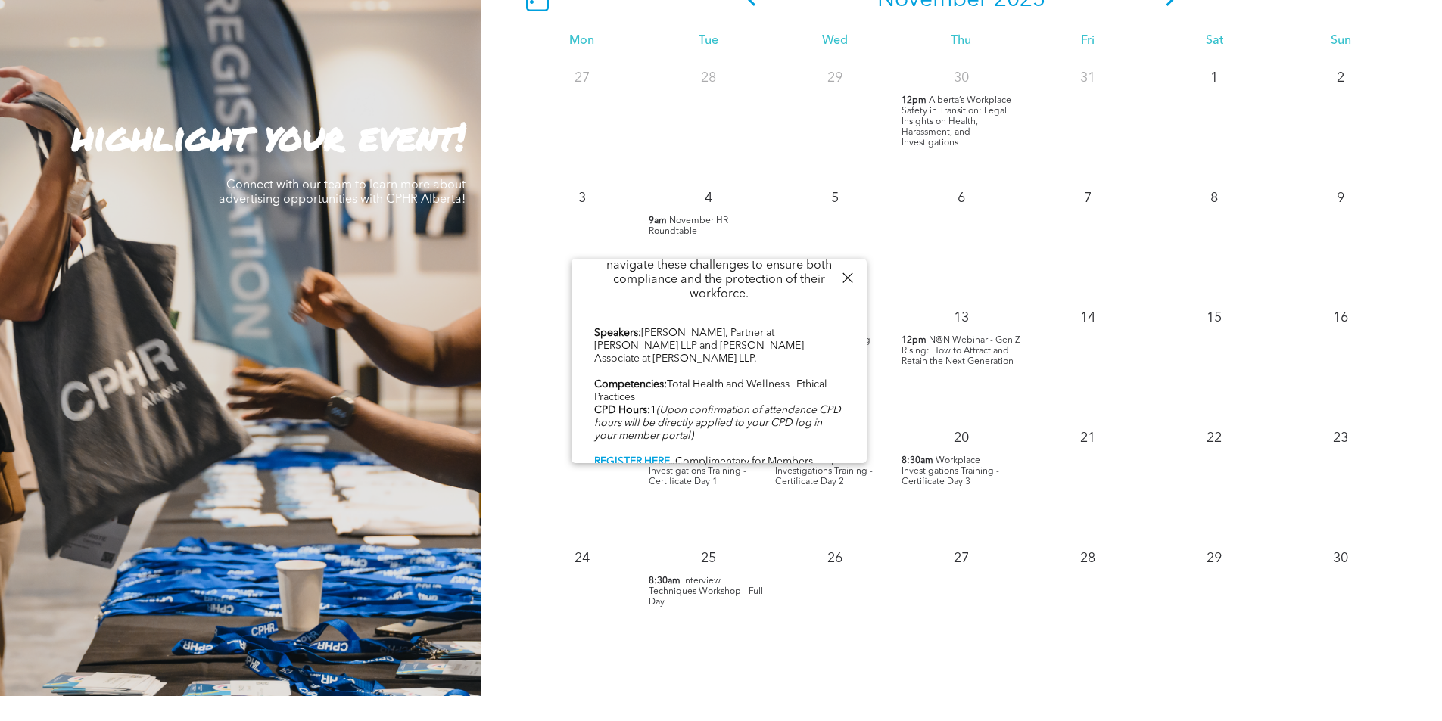
scroll to position [1430, 0]
click at [637, 456] on b "REGISTER HERE" at bounding box center [632, 461] width 76 height 11
click at [845, 274] on div at bounding box center [847, 278] width 20 height 20
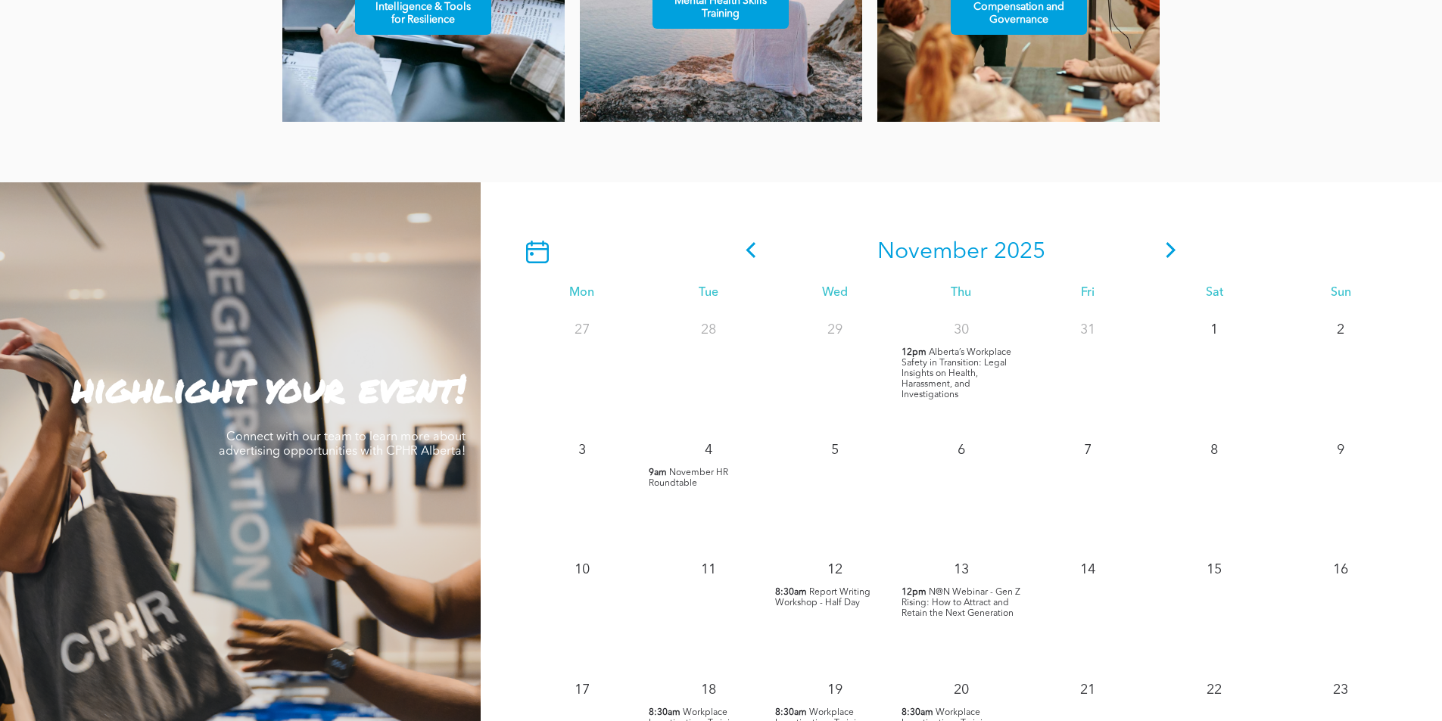
scroll to position [1173, 0]
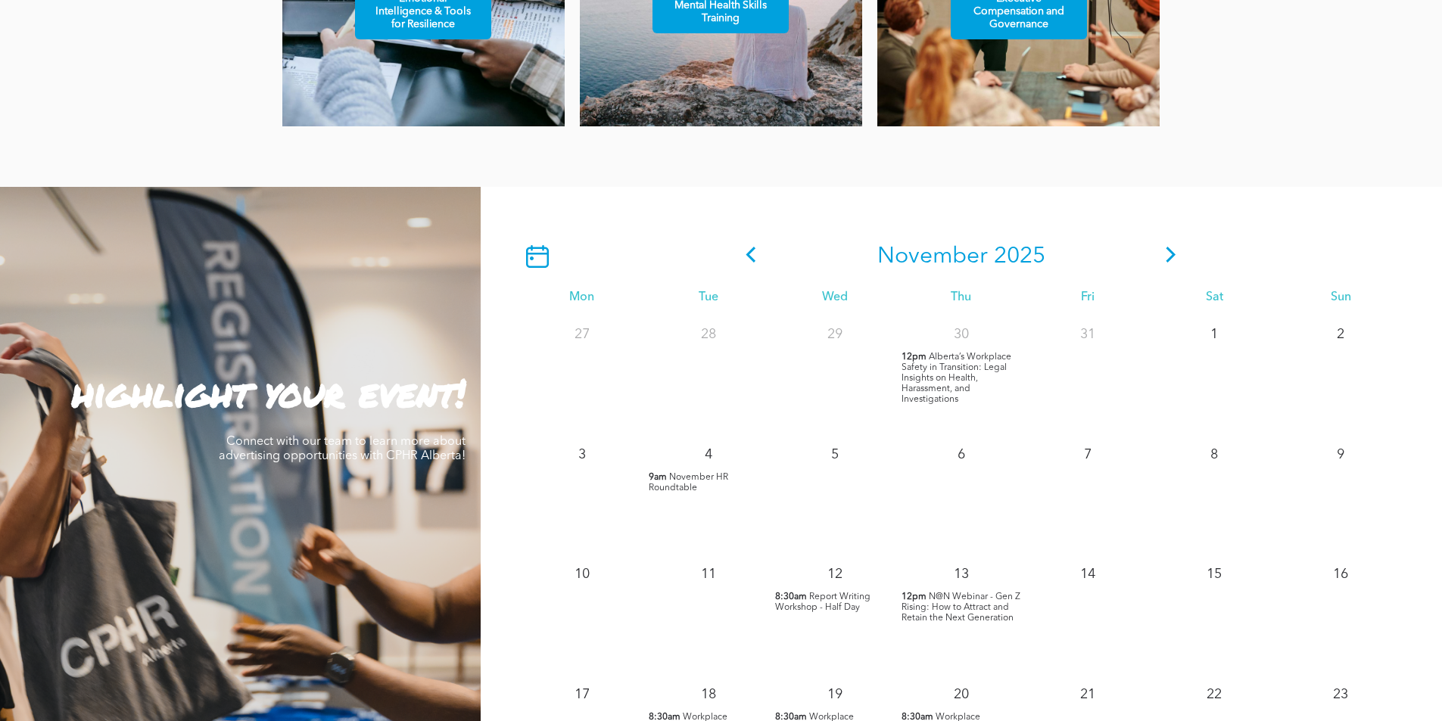
click at [750, 247] on icon at bounding box center [751, 255] width 23 height 16
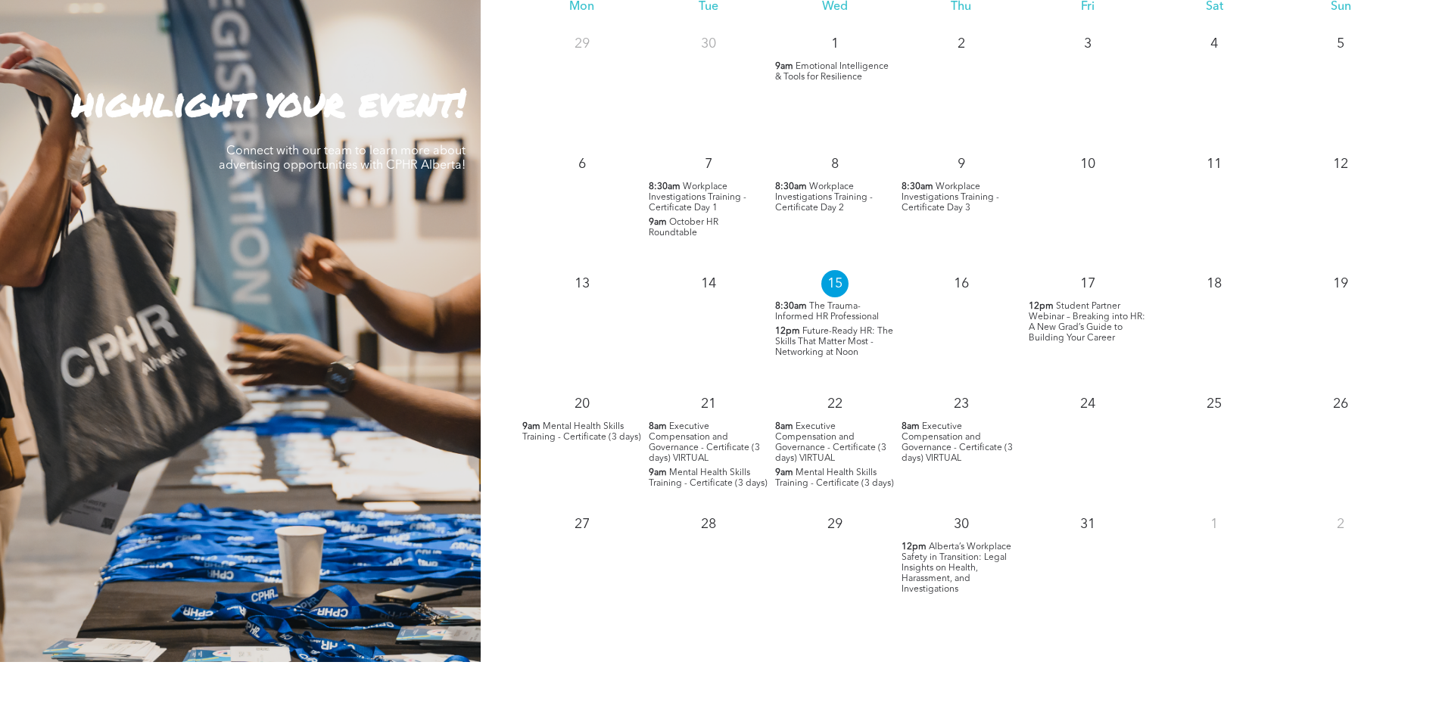
scroll to position [1463, 0]
click at [710, 469] on span "Mental Health Skills Training - Certificate (3 days)" at bounding box center [708, 479] width 119 height 20
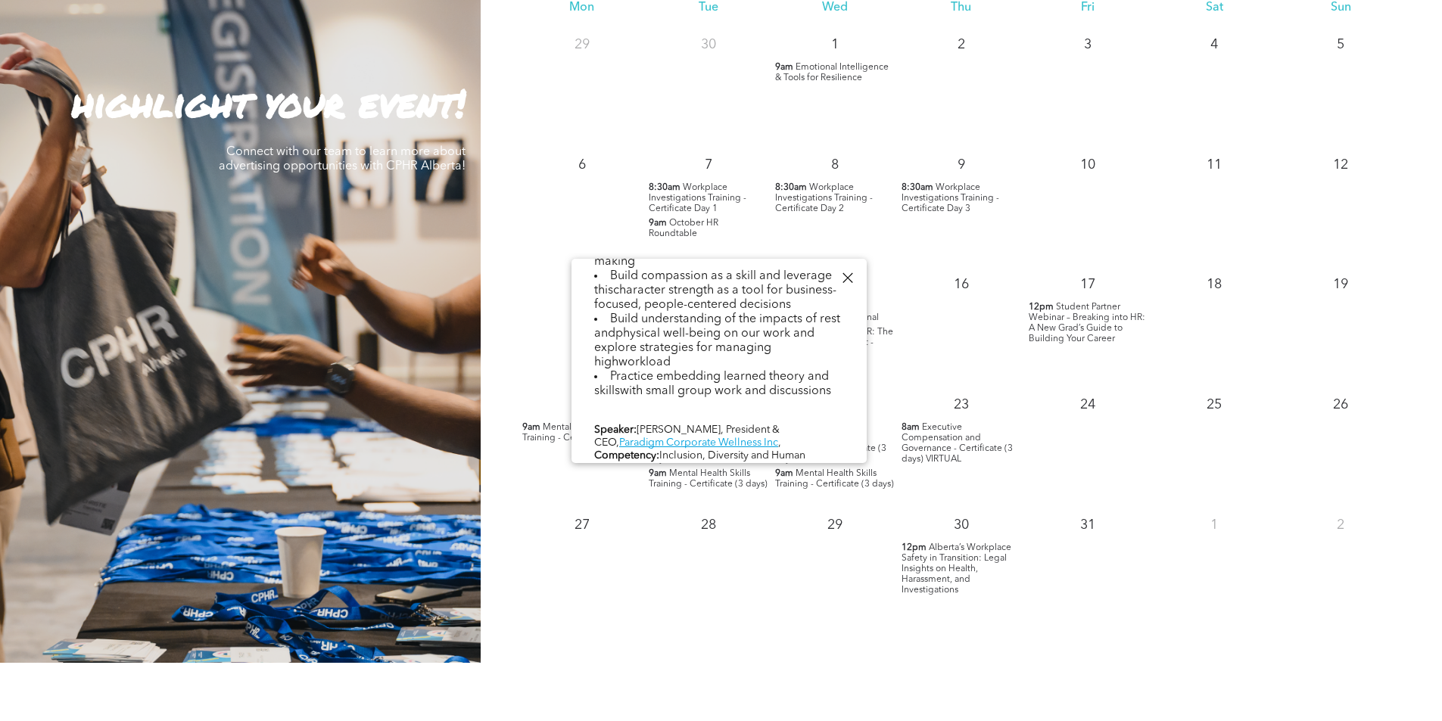
scroll to position [871, 0]
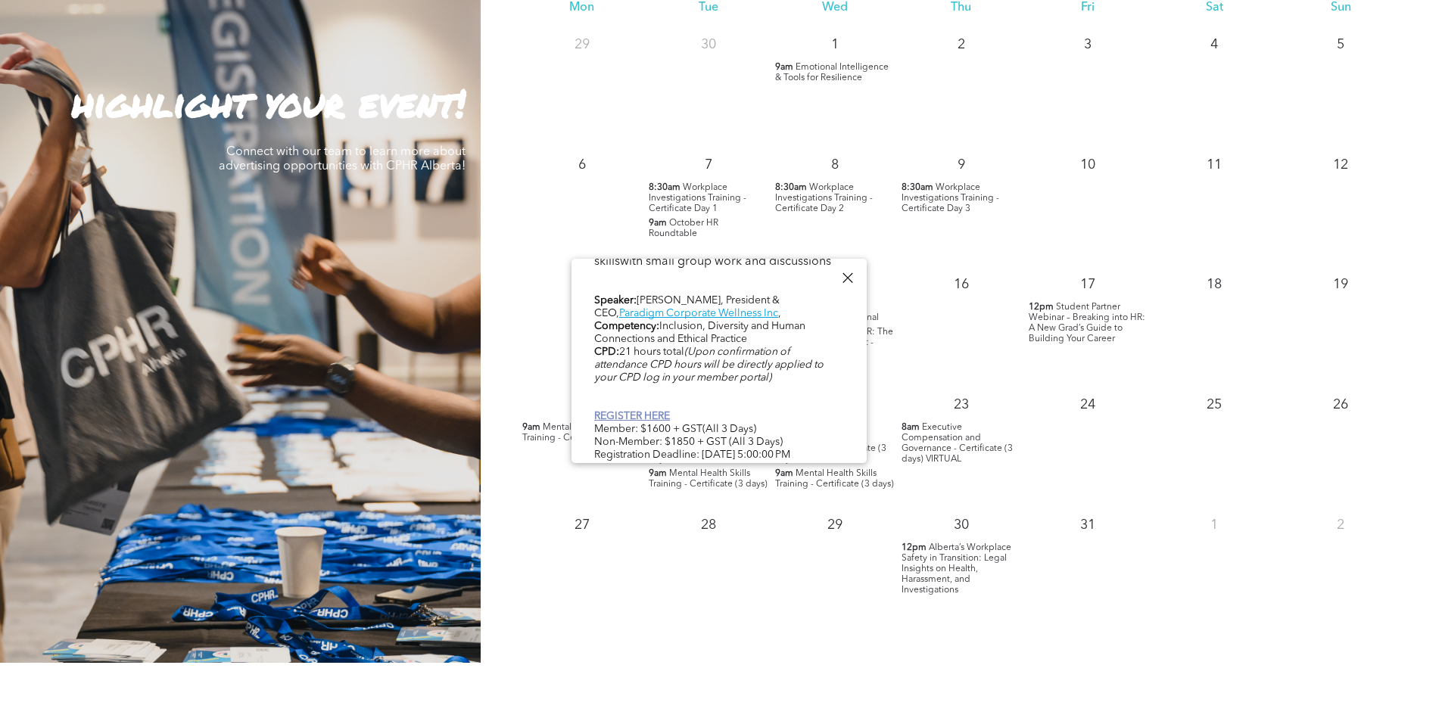
click at [647, 411] on link "REGISTER HERE" at bounding box center [632, 416] width 76 height 11
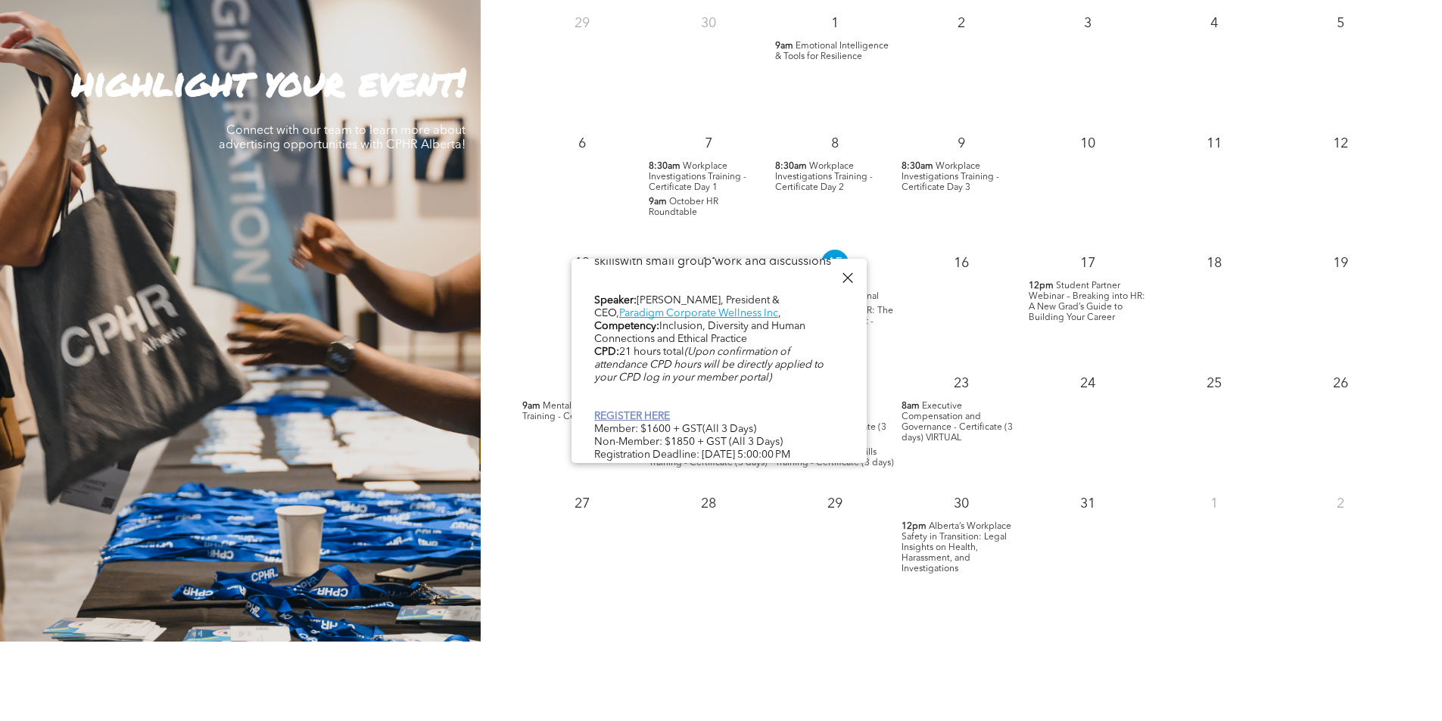
click at [638, 411] on link "REGISTER HERE" at bounding box center [632, 416] width 76 height 11
click at [848, 275] on div at bounding box center [847, 278] width 20 height 20
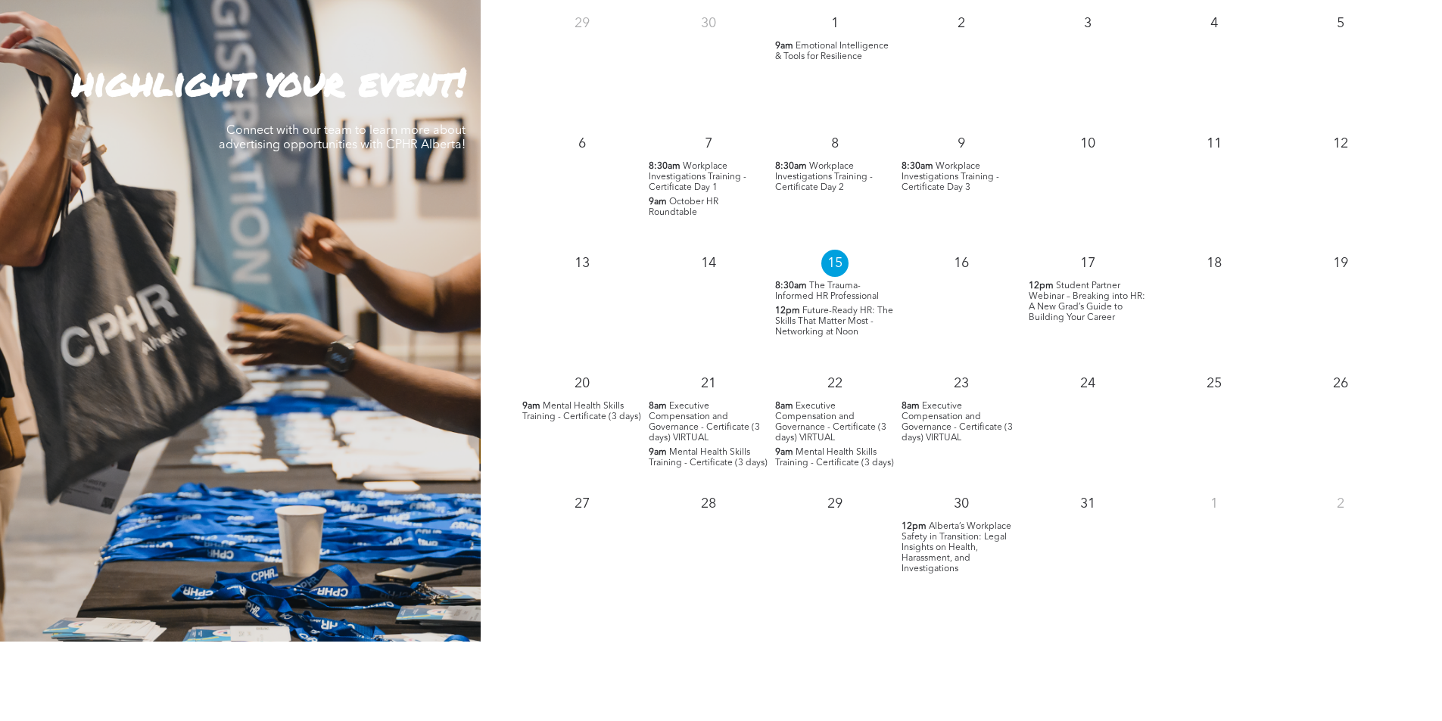
click at [691, 406] on span "Executive Compensation and Governance - Certificate (3 days) VIRTUAL" at bounding box center [704, 422] width 111 height 41
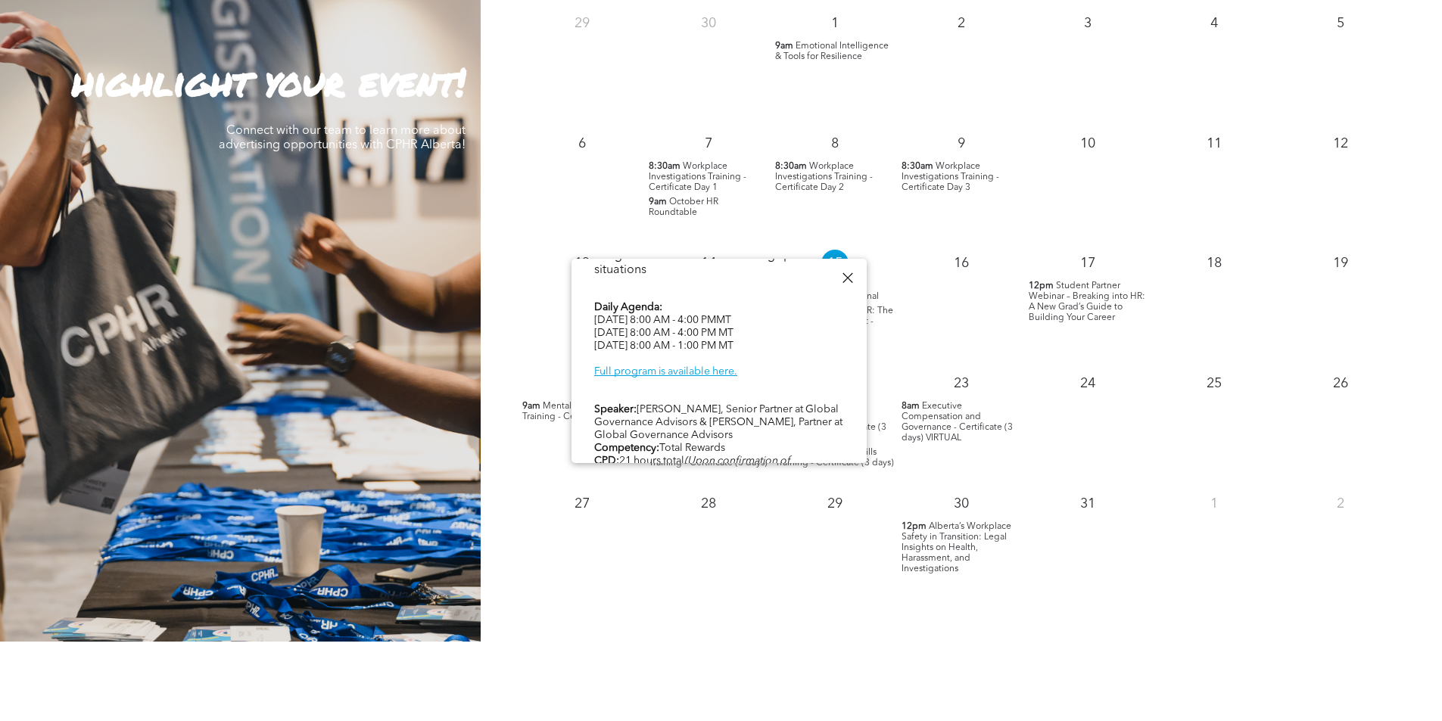
scroll to position [749, 0]
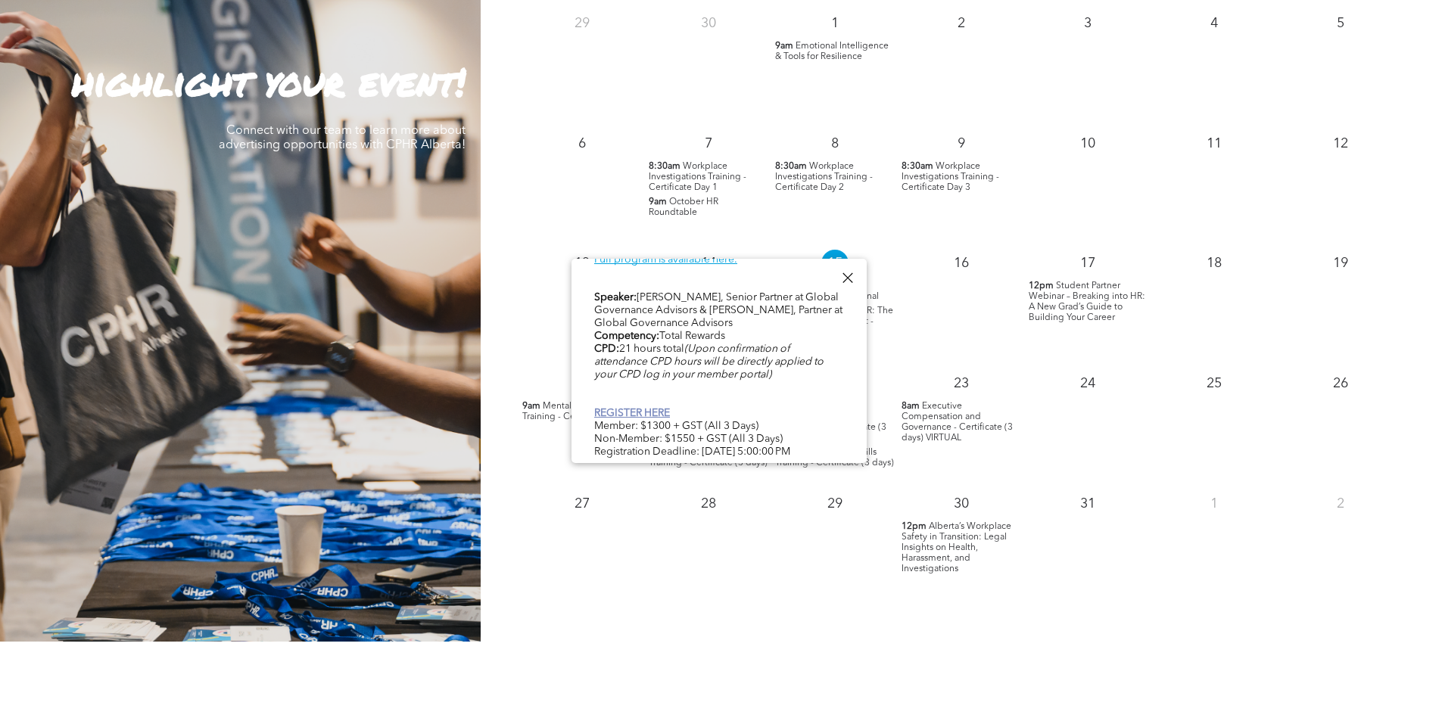
click at [639, 408] on link "REGISTER HERE" at bounding box center [632, 413] width 76 height 11
click at [846, 276] on div at bounding box center [847, 278] width 20 height 20
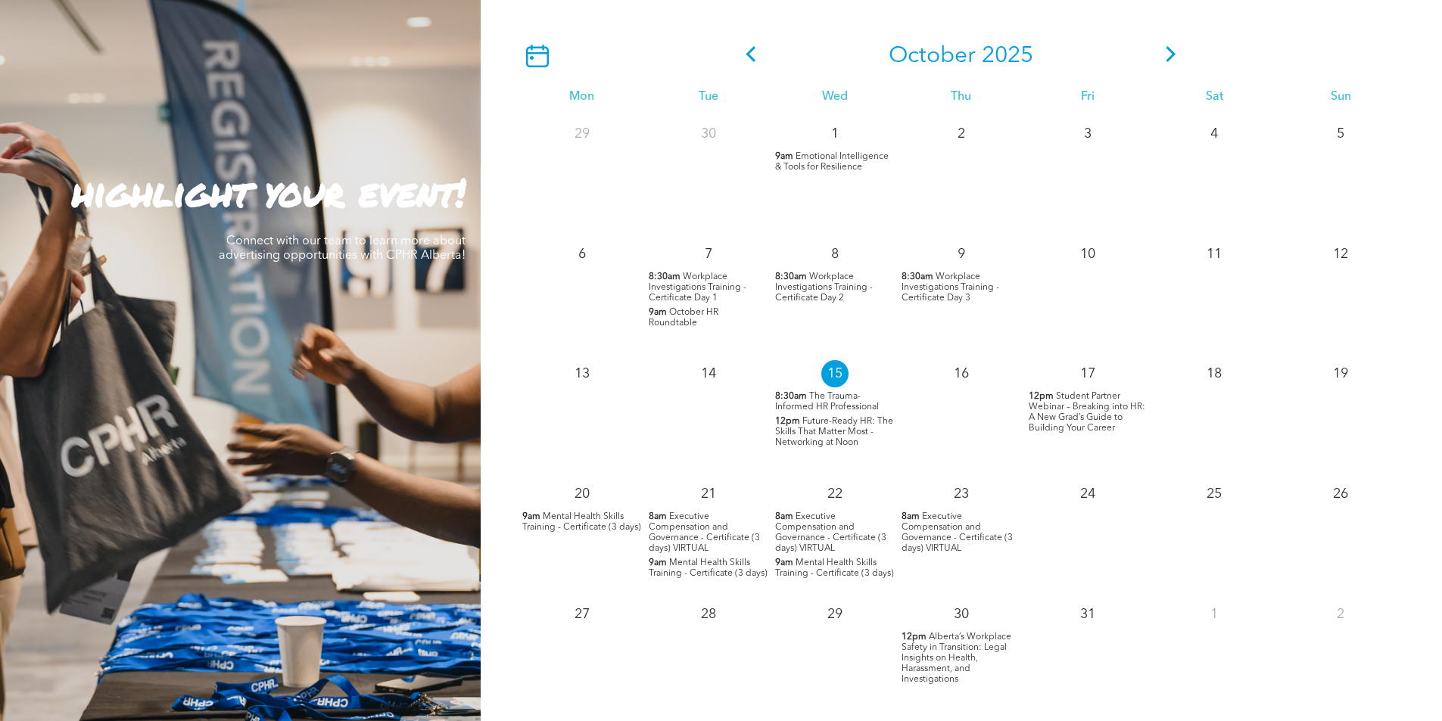
scroll to position [1373, 0]
click at [1173, 47] on icon at bounding box center [1172, 55] width 10 height 16
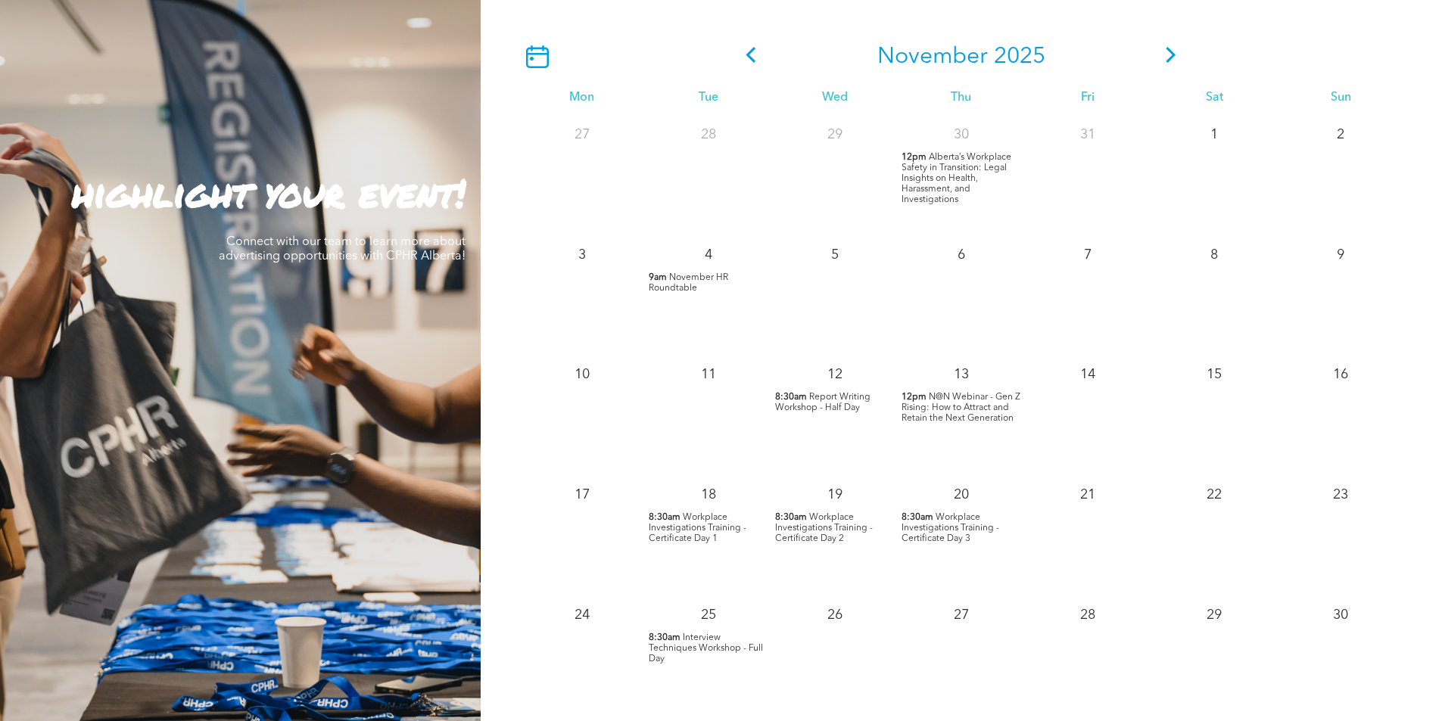
click at [1173, 47] on icon at bounding box center [1172, 55] width 10 height 16
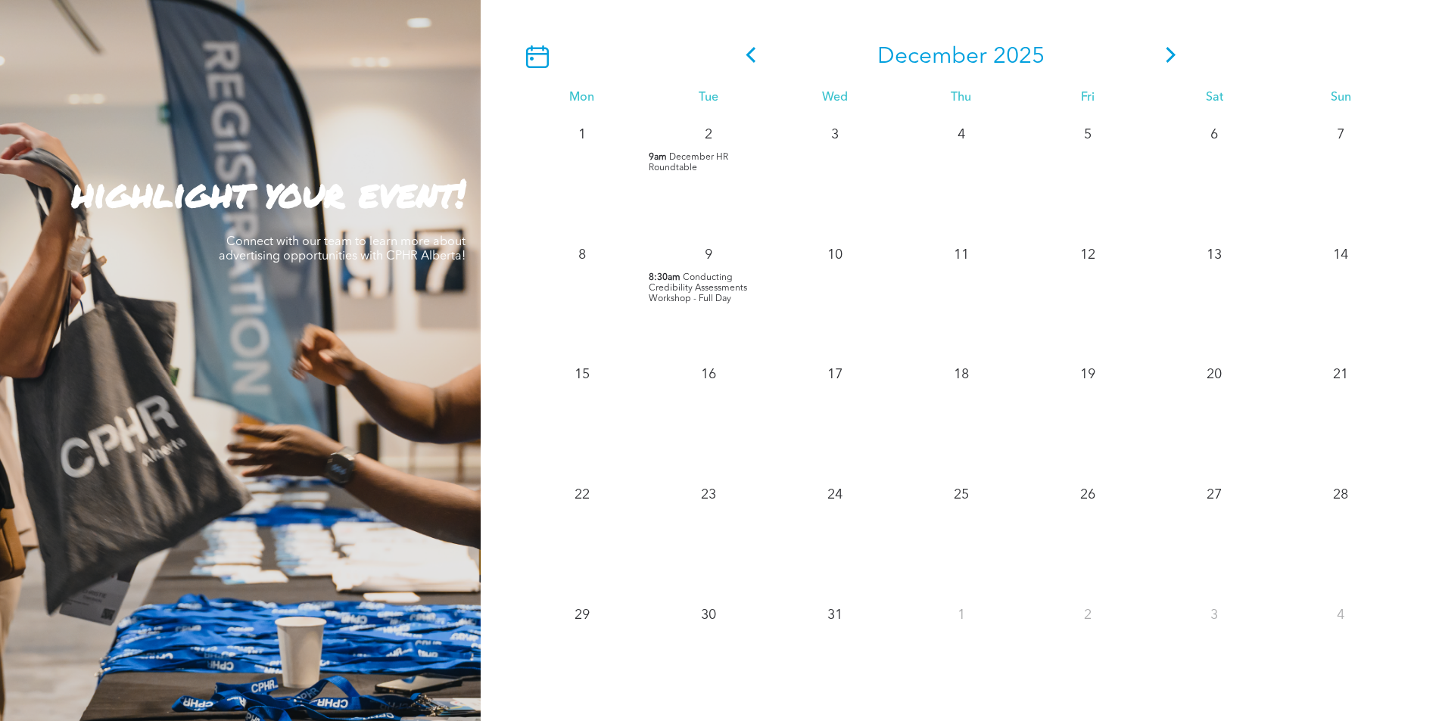
click at [1173, 47] on icon at bounding box center [1172, 55] width 10 height 16
click at [750, 47] on icon at bounding box center [751, 55] width 10 height 16
click at [749, 47] on icon at bounding box center [751, 55] width 23 height 16
click at [753, 47] on icon at bounding box center [751, 55] width 23 height 16
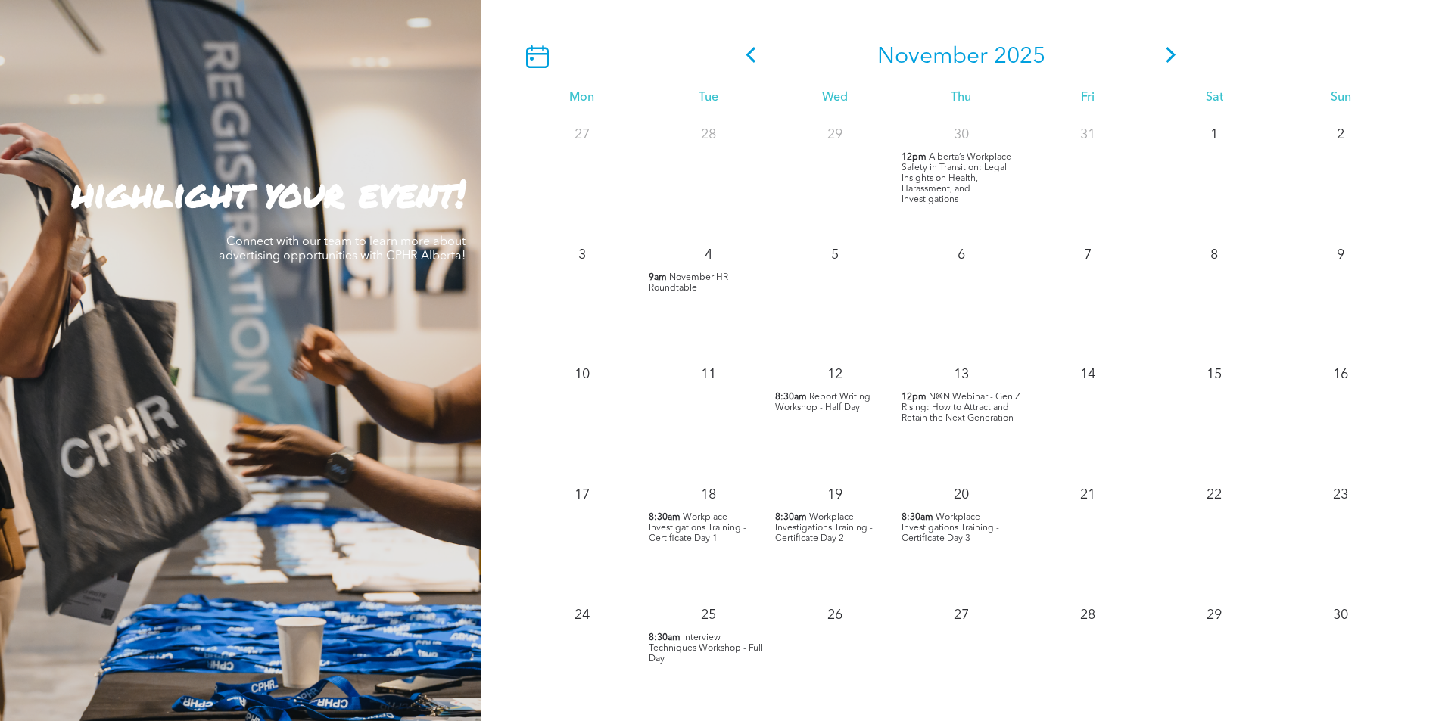
click at [753, 47] on icon at bounding box center [751, 55] width 23 height 16
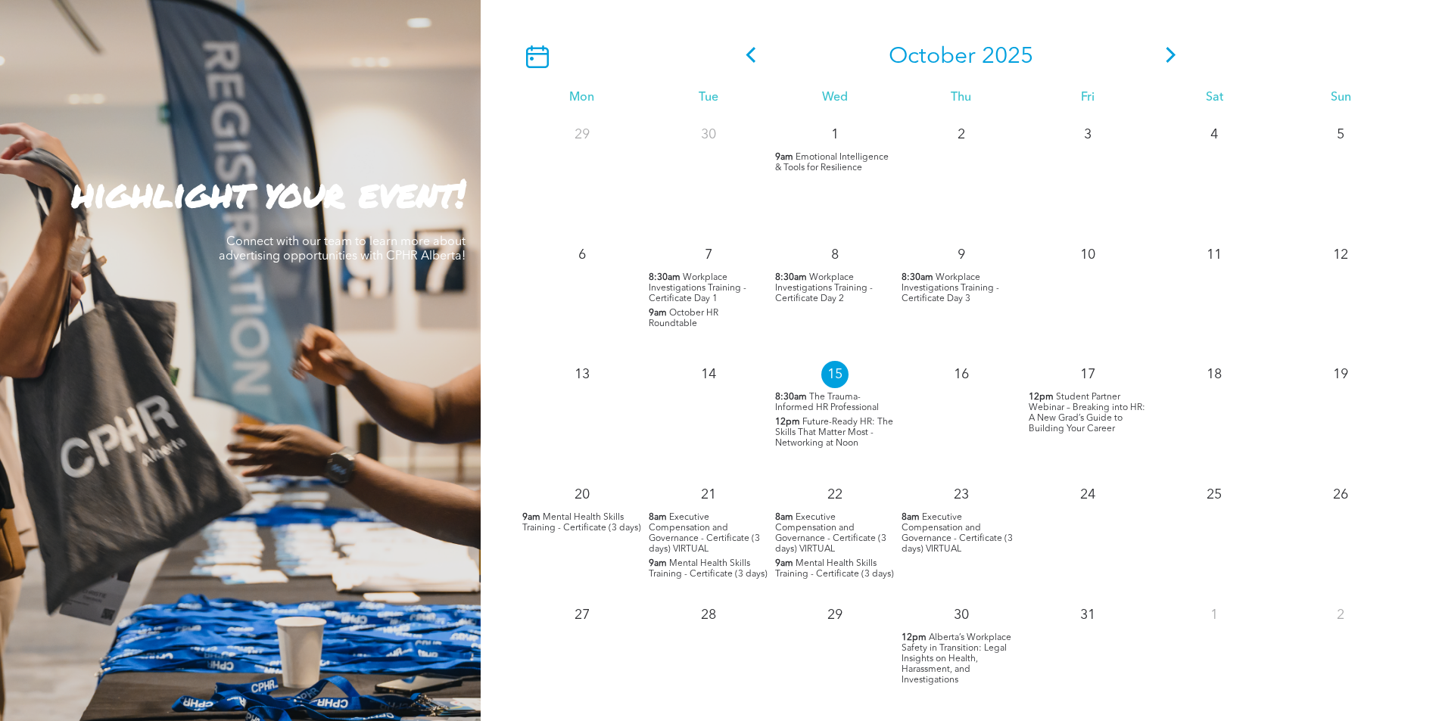
click at [753, 47] on icon at bounding box center [751, 55] width 23 height 16
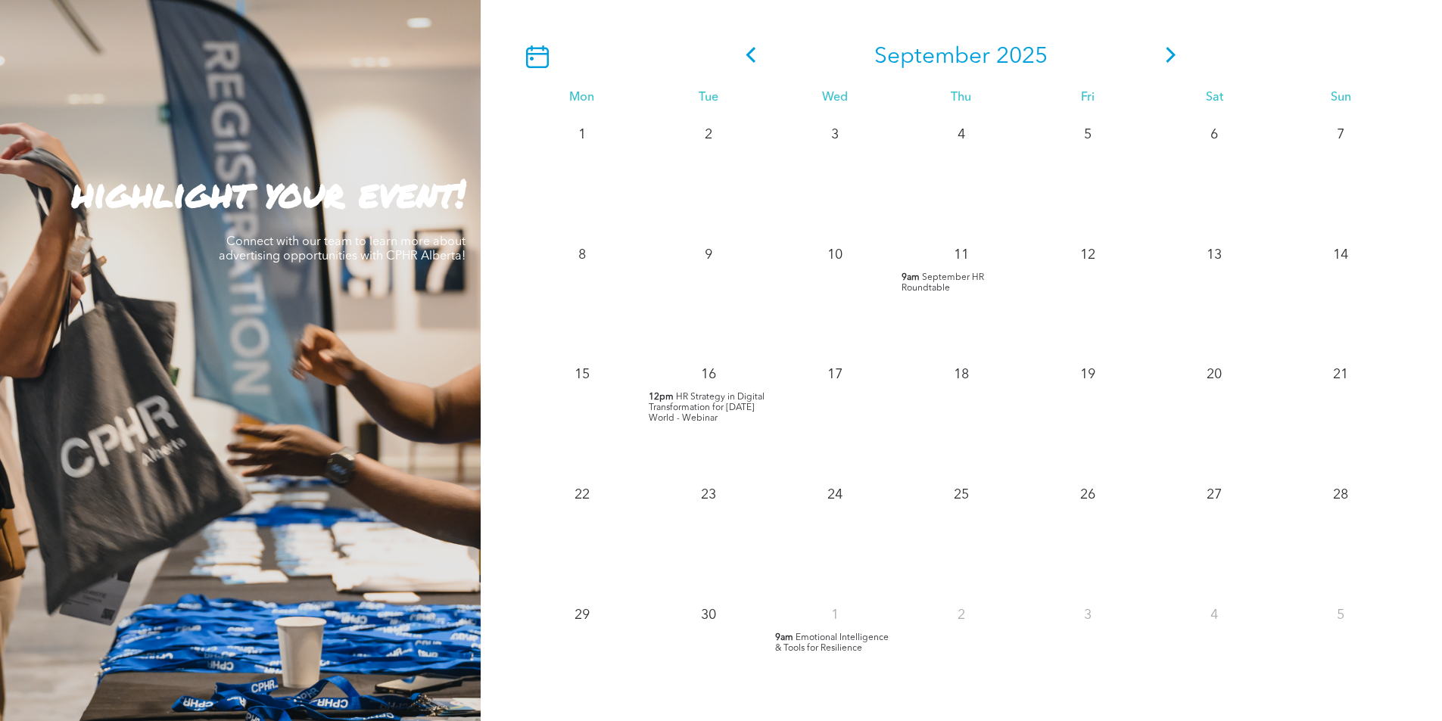
click at [753, 47] on icon at bounding box center [751, 55] width 23 height 16
click at [754, 47] on icon at bounding box center [751, 55] width 23 height 16
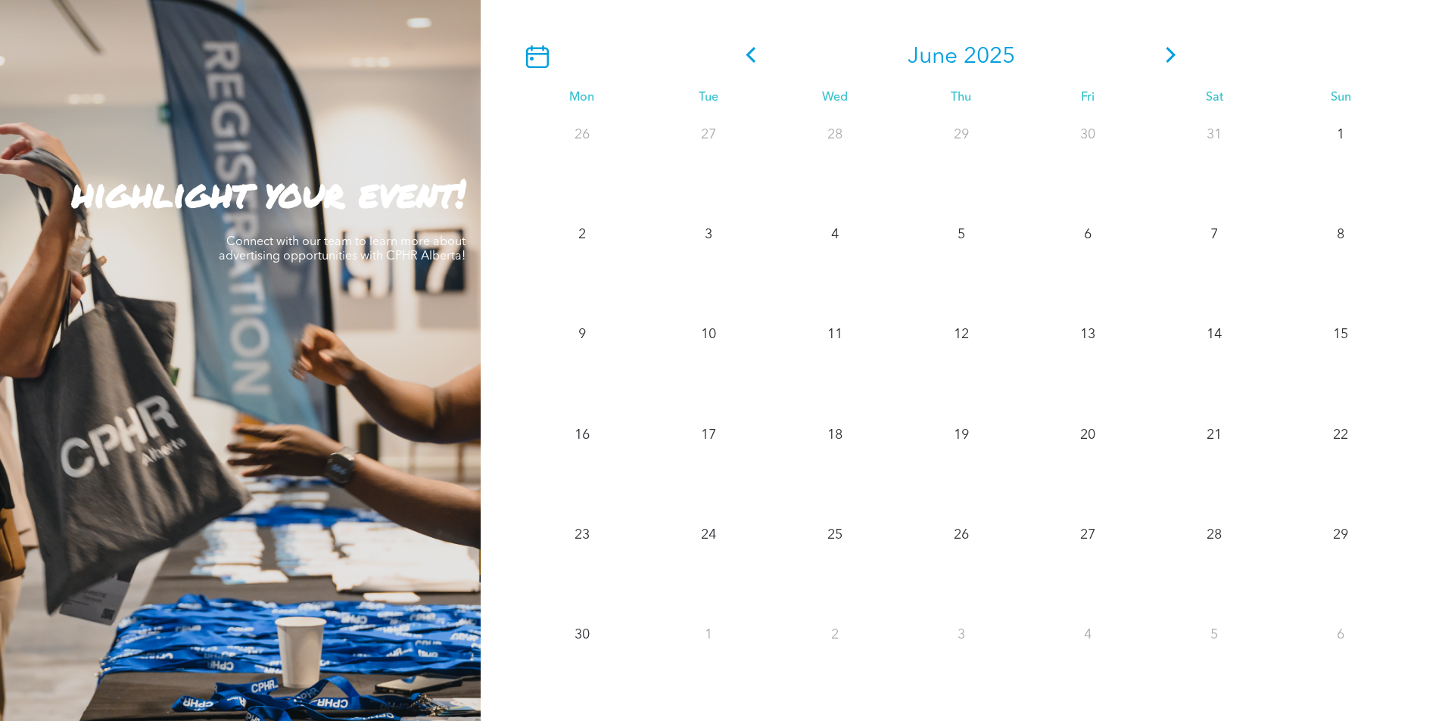
click at [754, 47] on icon at bounding box center [751, 55] width 10 height 16
click at [755, 47] on icon at bounding box center [751, 55] width 23 height 16
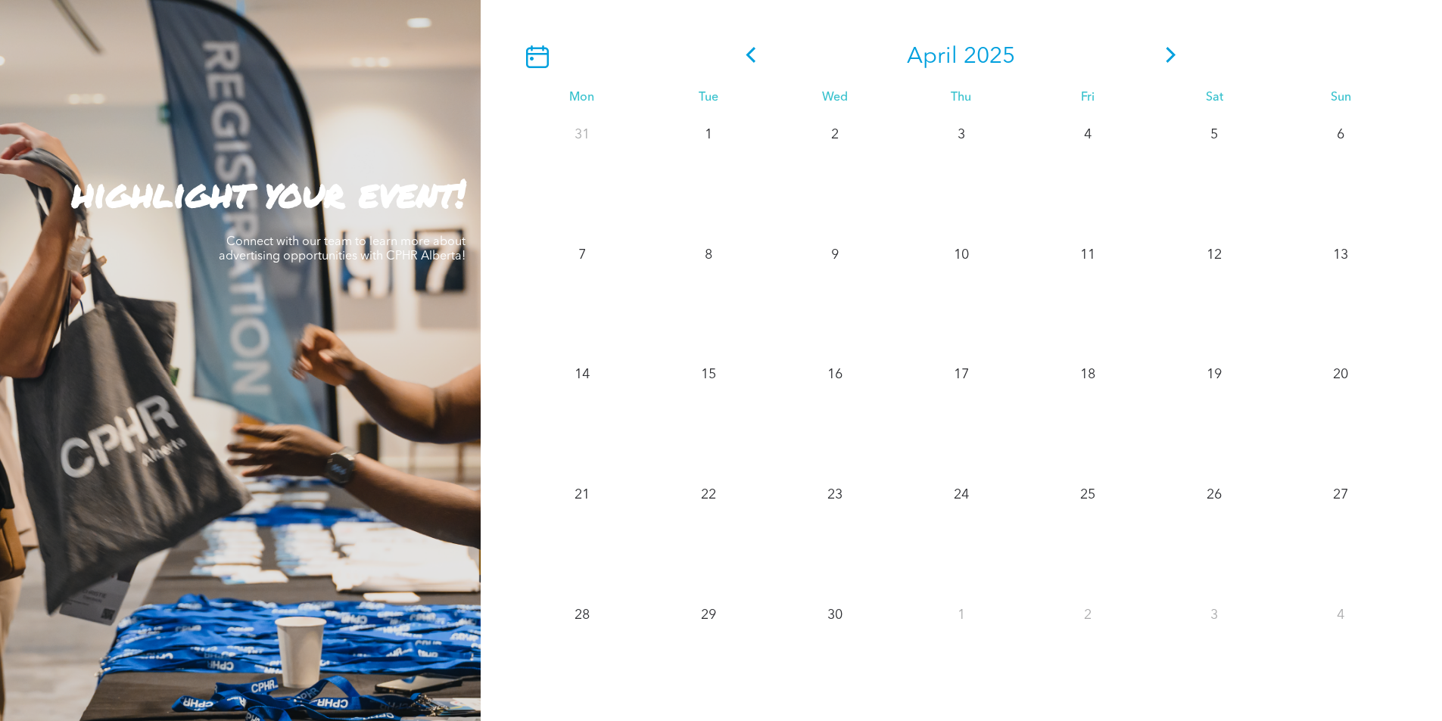
click at [1169, 47] on icon at bounding box center [1171, 55] width 23 height 16
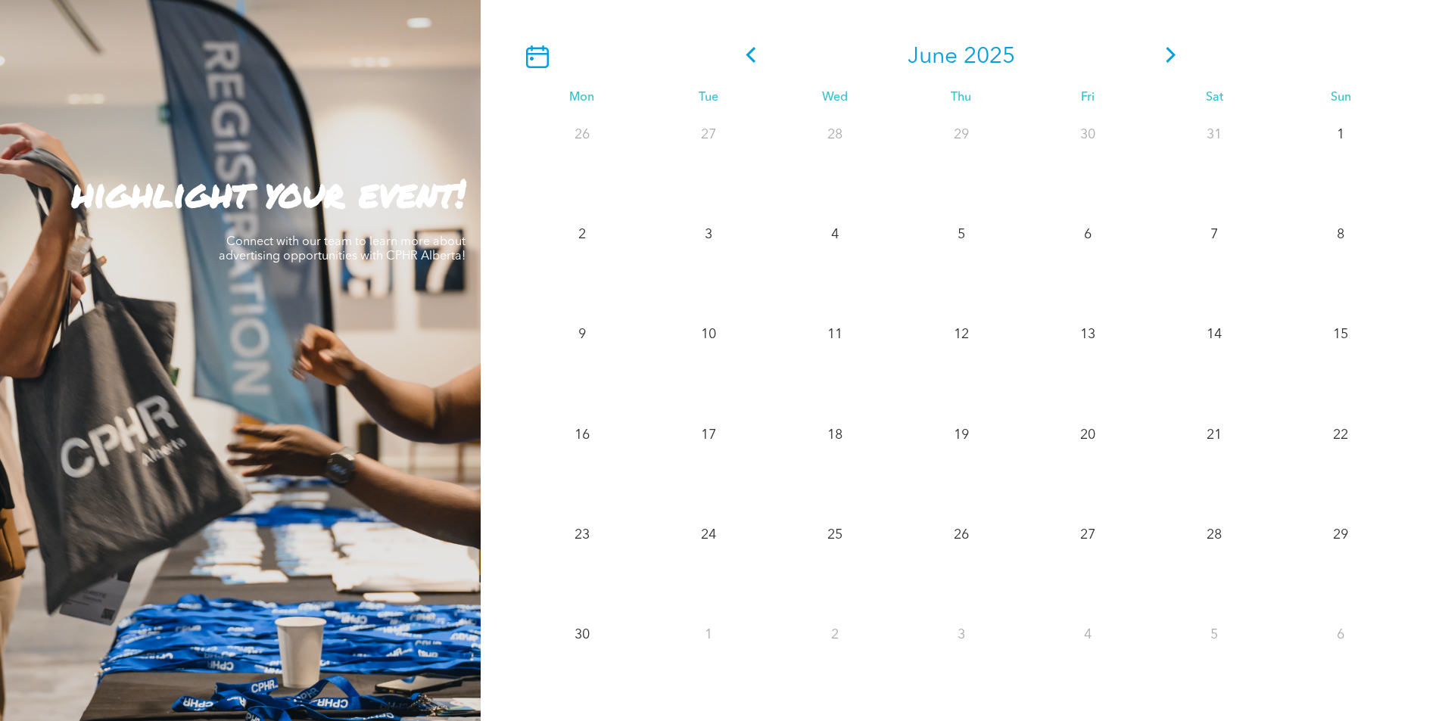
click at [1169, 47] on icon at bounding box center [1171, 55] width 23 height 16
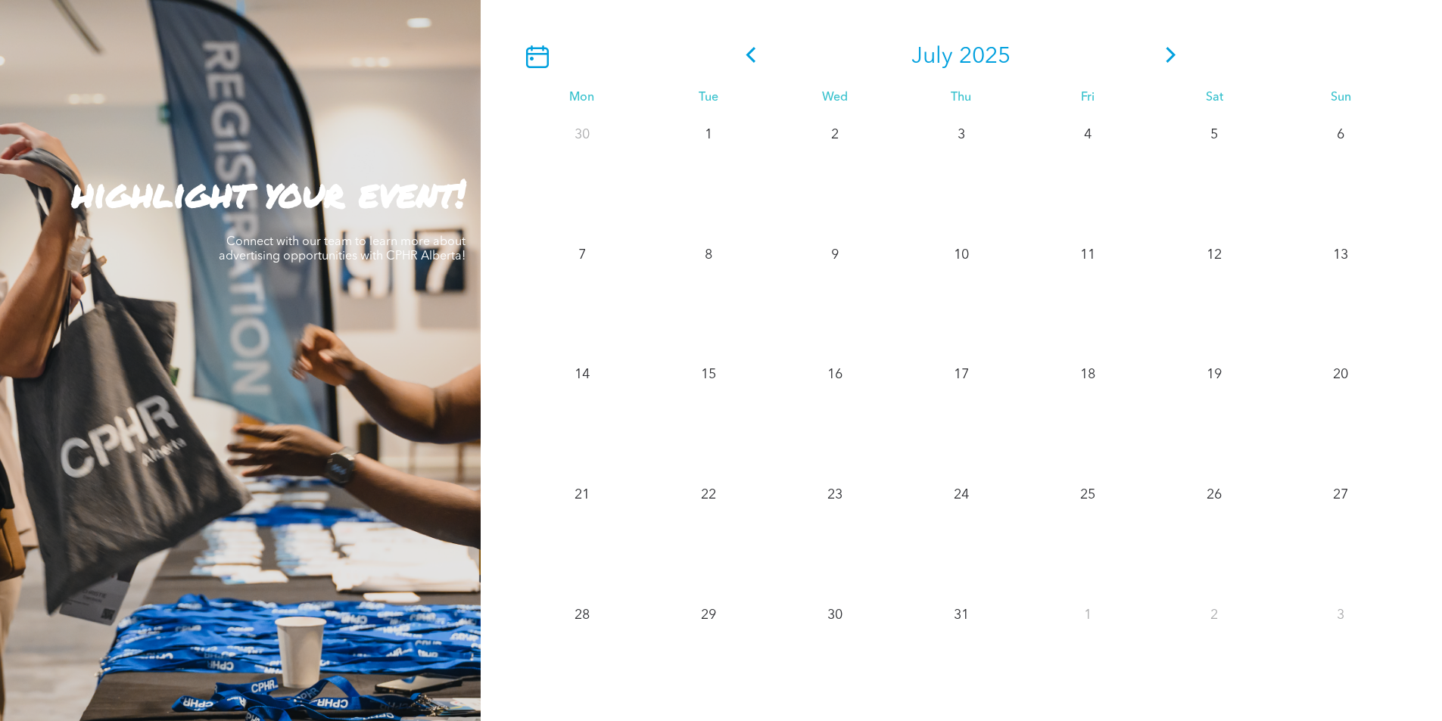
click at [1169, 47] on icon at bounding box center [1171, 55] width 23 height 16
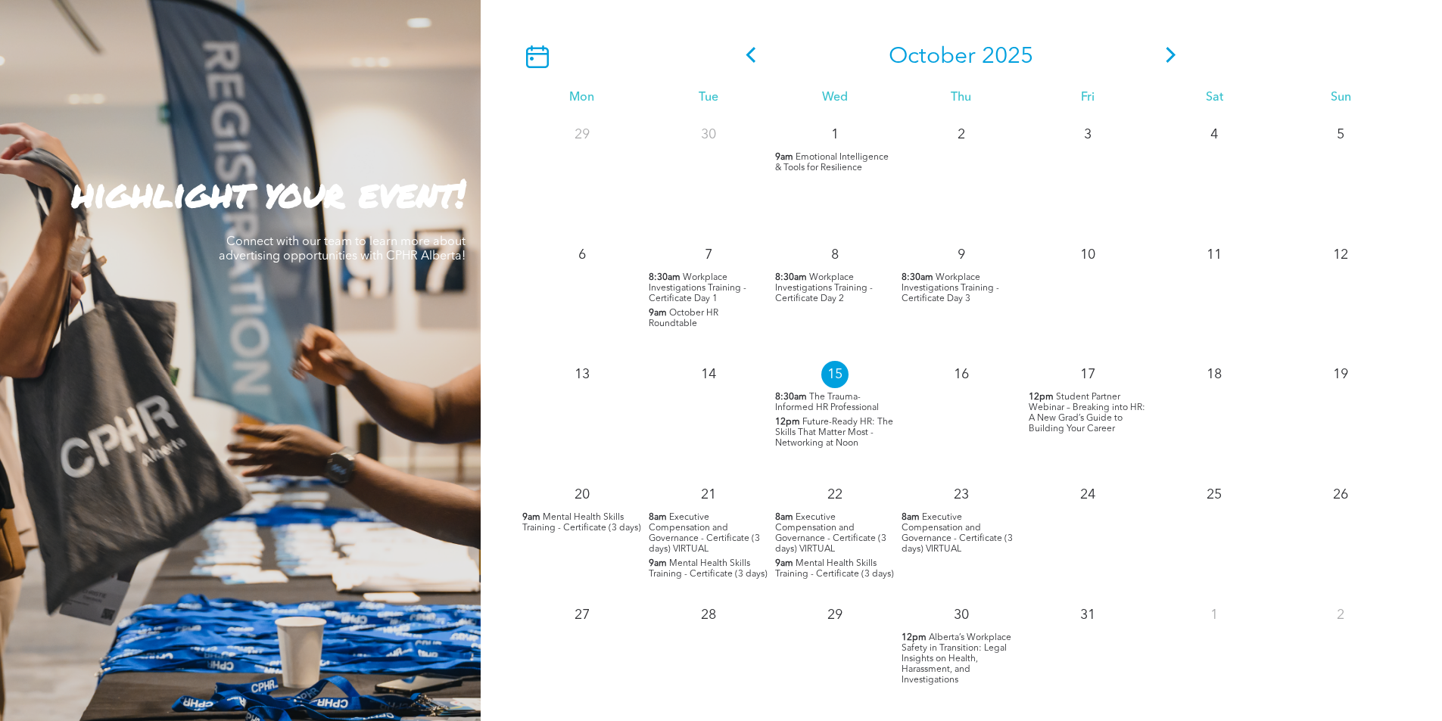
click at [1169, 47] on icon at bounding box center [1171, 55] width 23 height 16
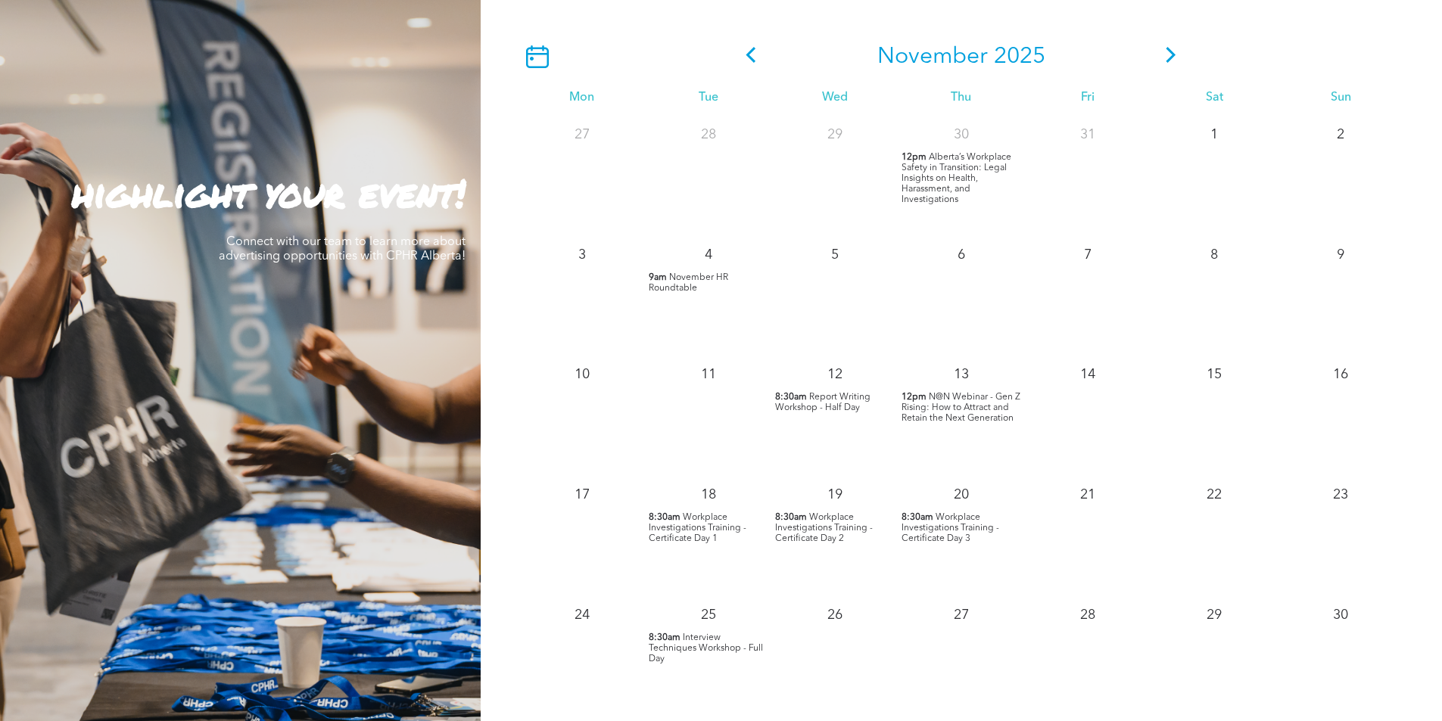
click at [706, 513] on span "Workplace Investigations Training - Certificate Day 1" at bounding box center [698, 528] width 98 height 30
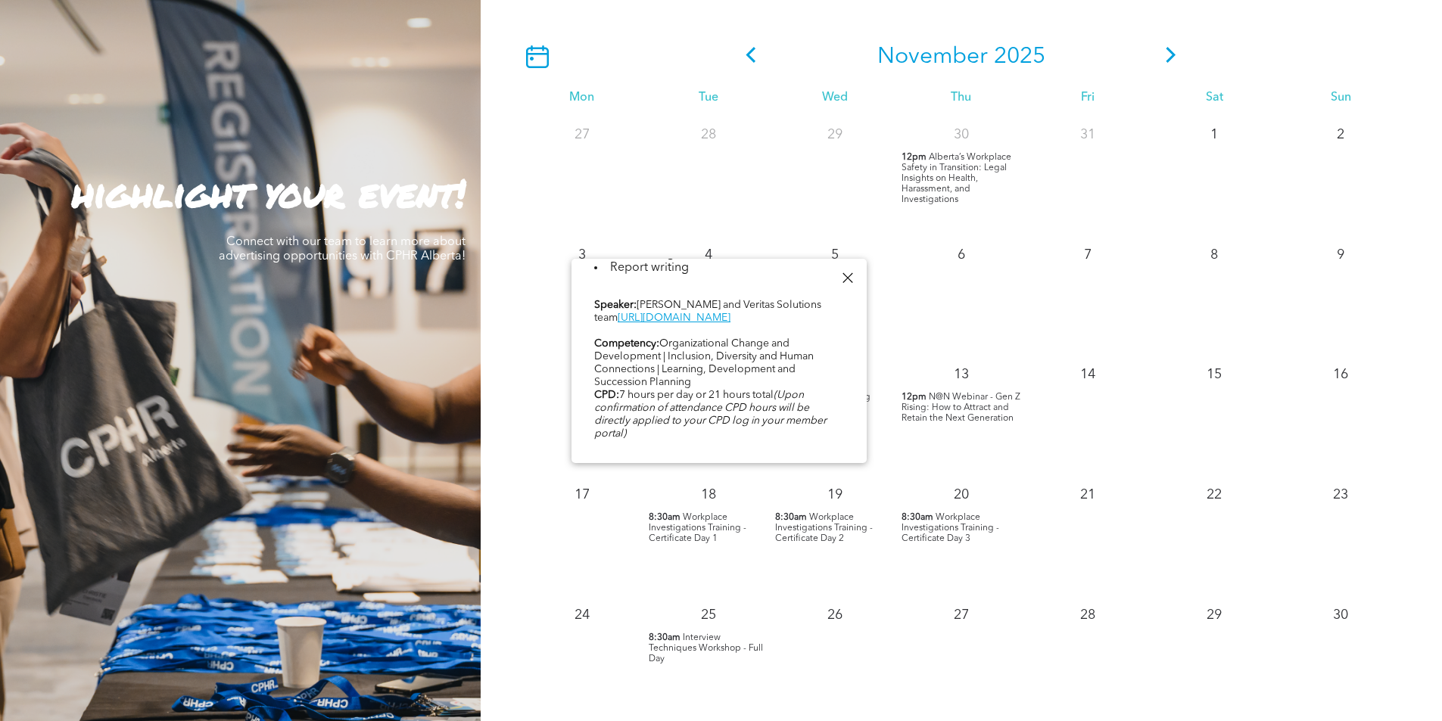
scroll to position [684, 0]
click at [693, 321] on link "https://veritassolutions.net/ceo/" at bounding box center [674, 315] width 113 height 11
click at [848, 276] on div at bounding box center [847, 278] width 20 height 20
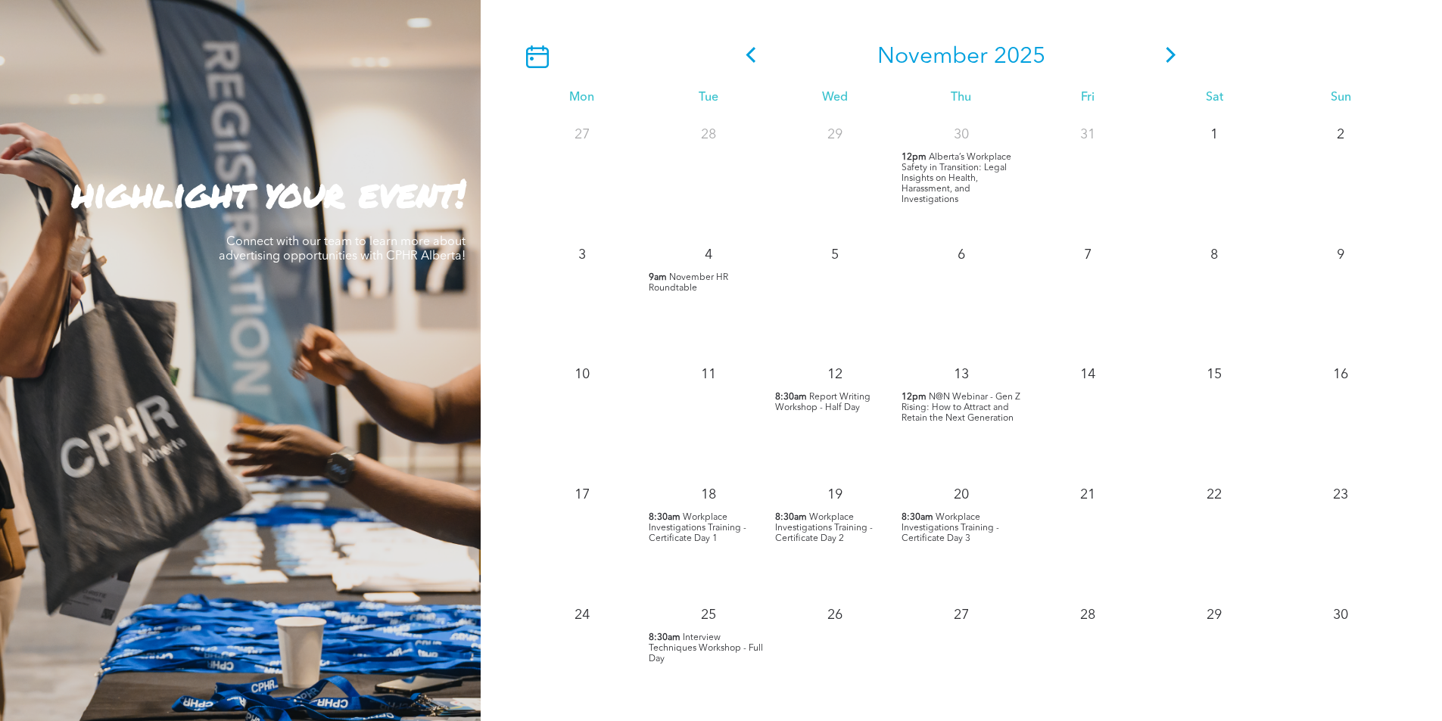
click at [685, 634] on span "Interview Techniques Workshop - Full Day" at bounding box center [706, 649] width 114 height 30
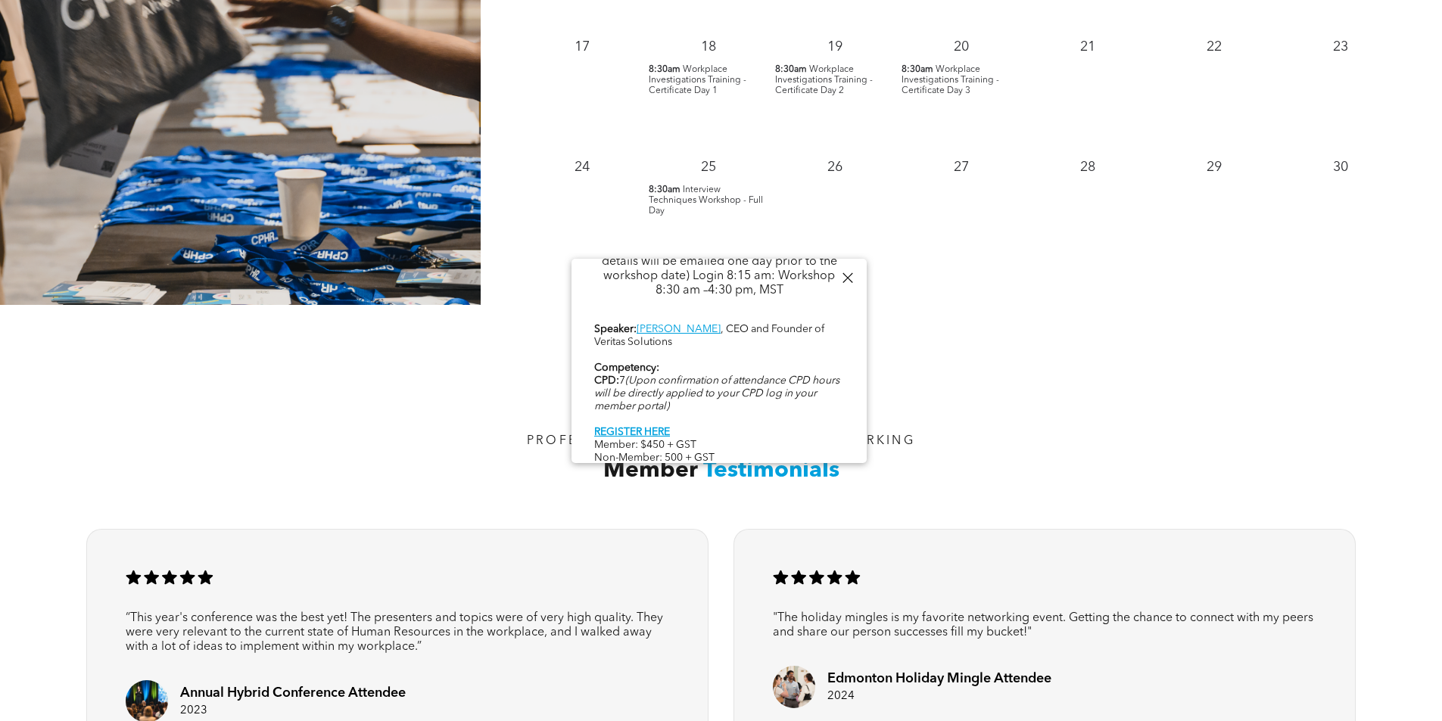
scroll to position [1968, 0]
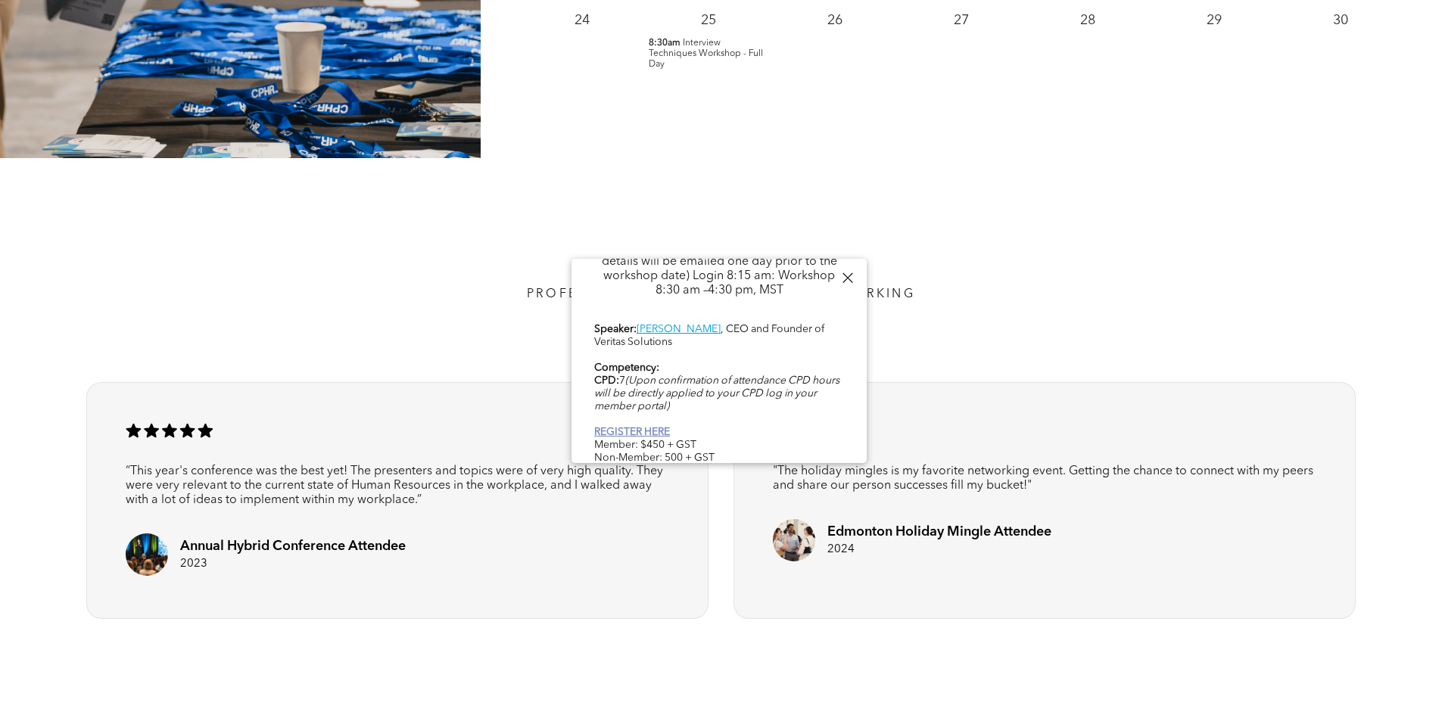
click at [652, 427] on link "REGISTER HERE" at bounding box center [632, 432] width 76 height 11
click at [846, 283] on div at bounding box center [847, 278] width 20 height 20
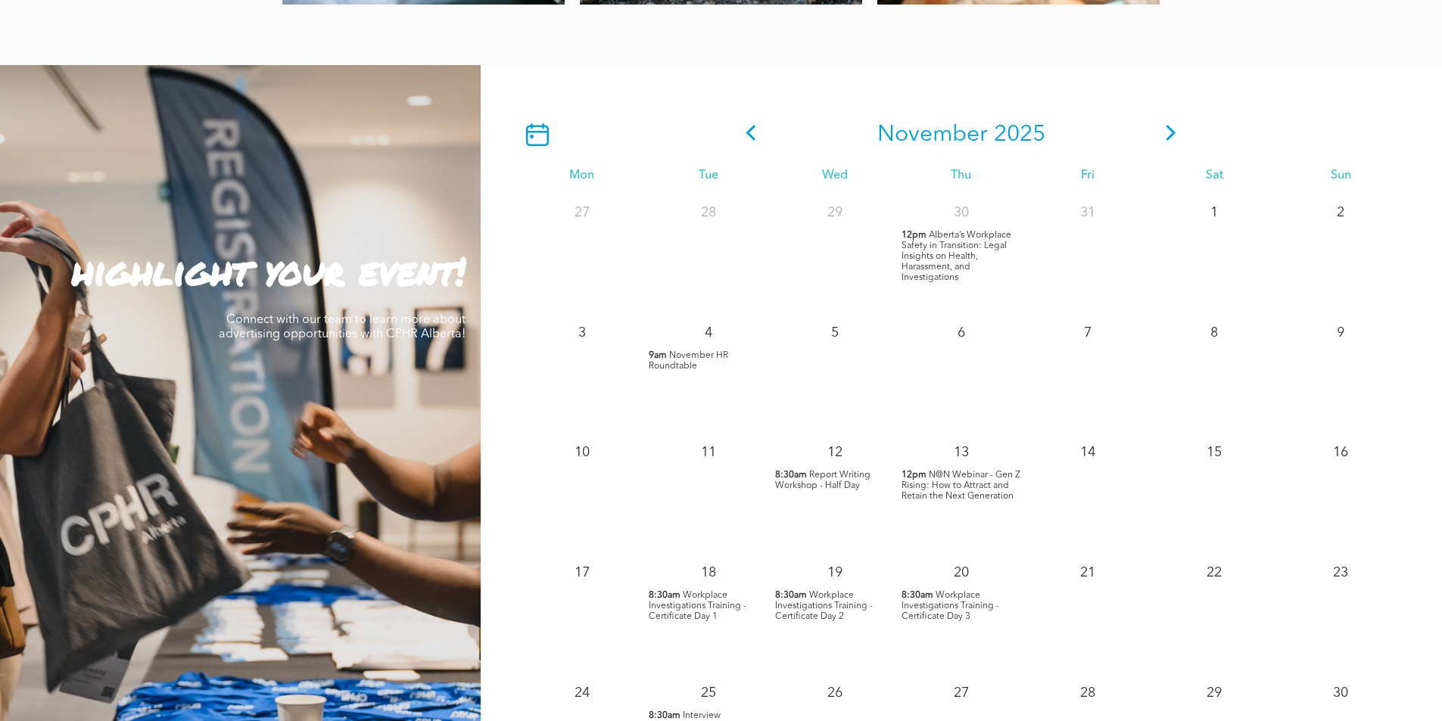
scroll to position [1294, 0]
click at [687, 592] on span "Workplace Investigations Training - Certificate Day 1" at bounding box center [698, 607] width 98 height 30
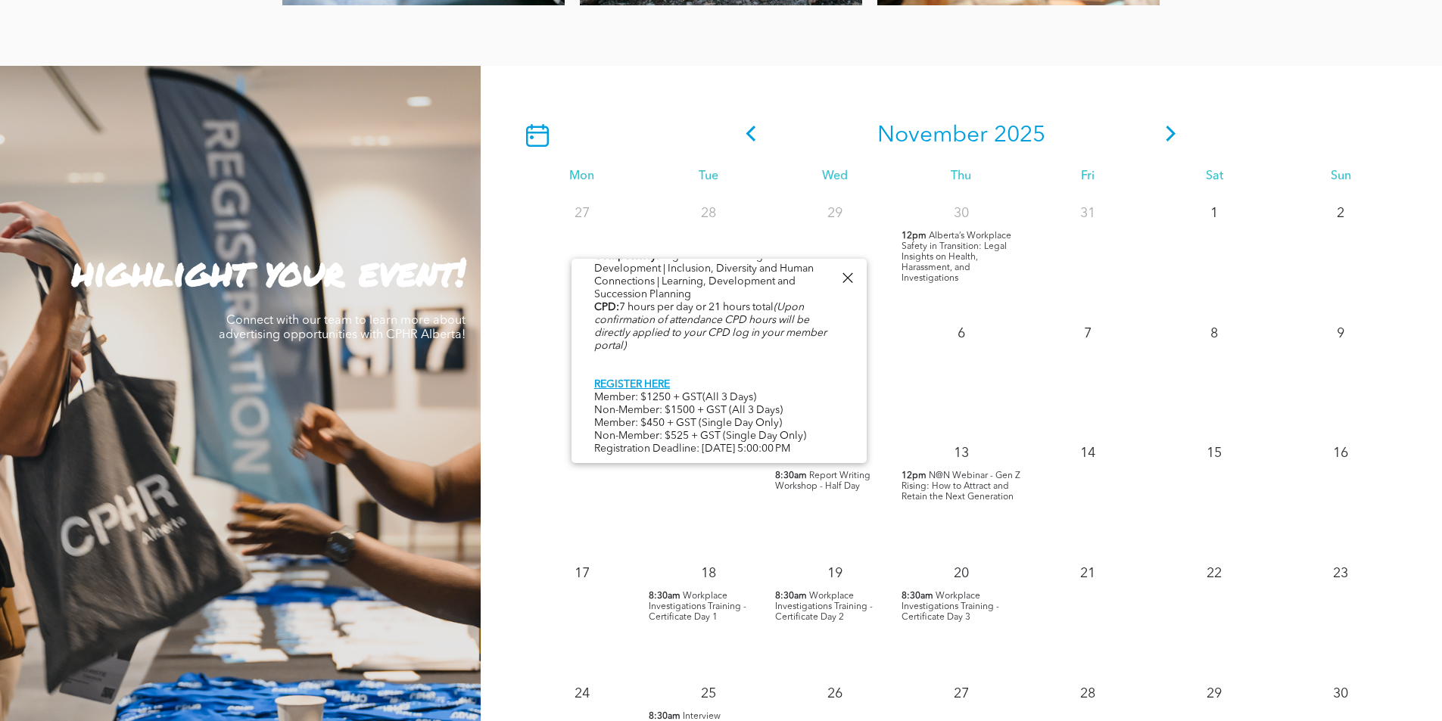
scroll to position [780, 0]
click at [617, 379] on link "REGISTER HERE" at bounding box center [632, 384] width 76 height 11
click at [844, 279] on div at bounding box center [847, 278] width 20 height 20
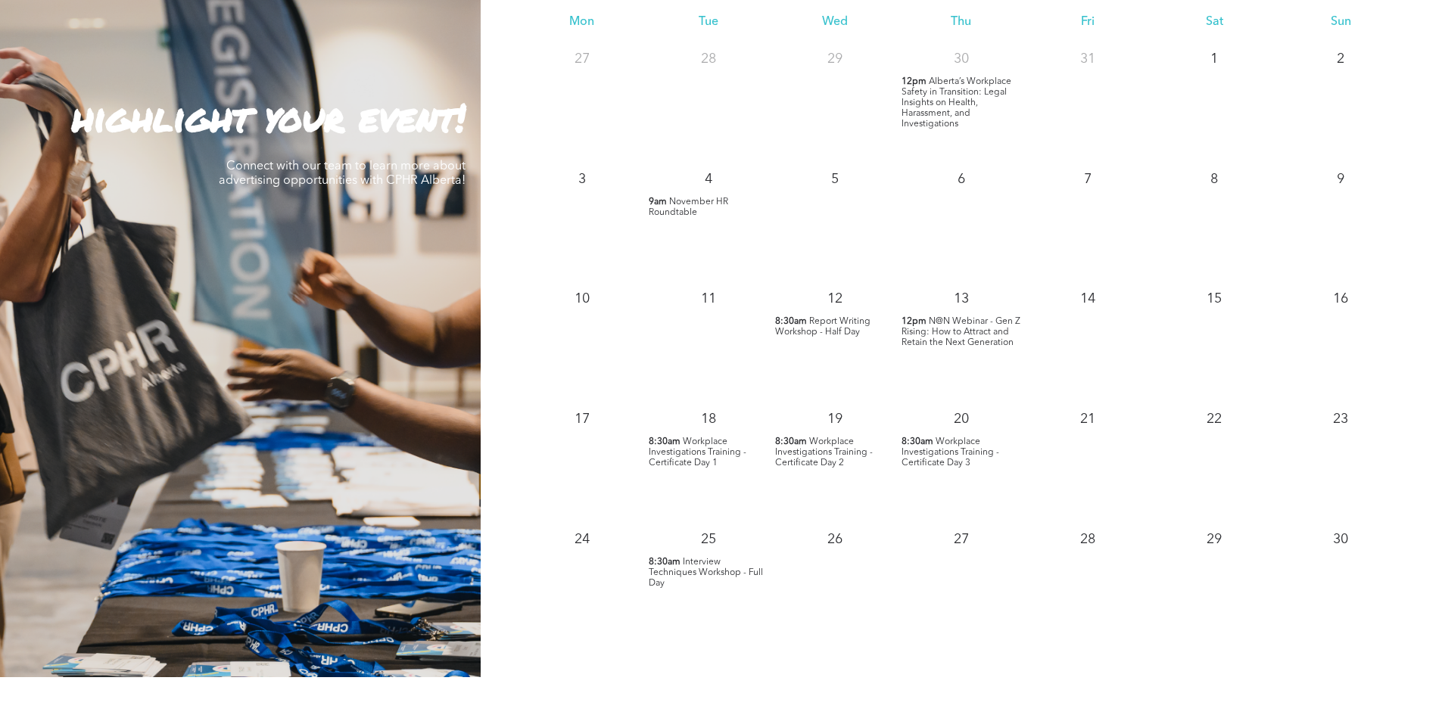
scroll to position [1447, 0]
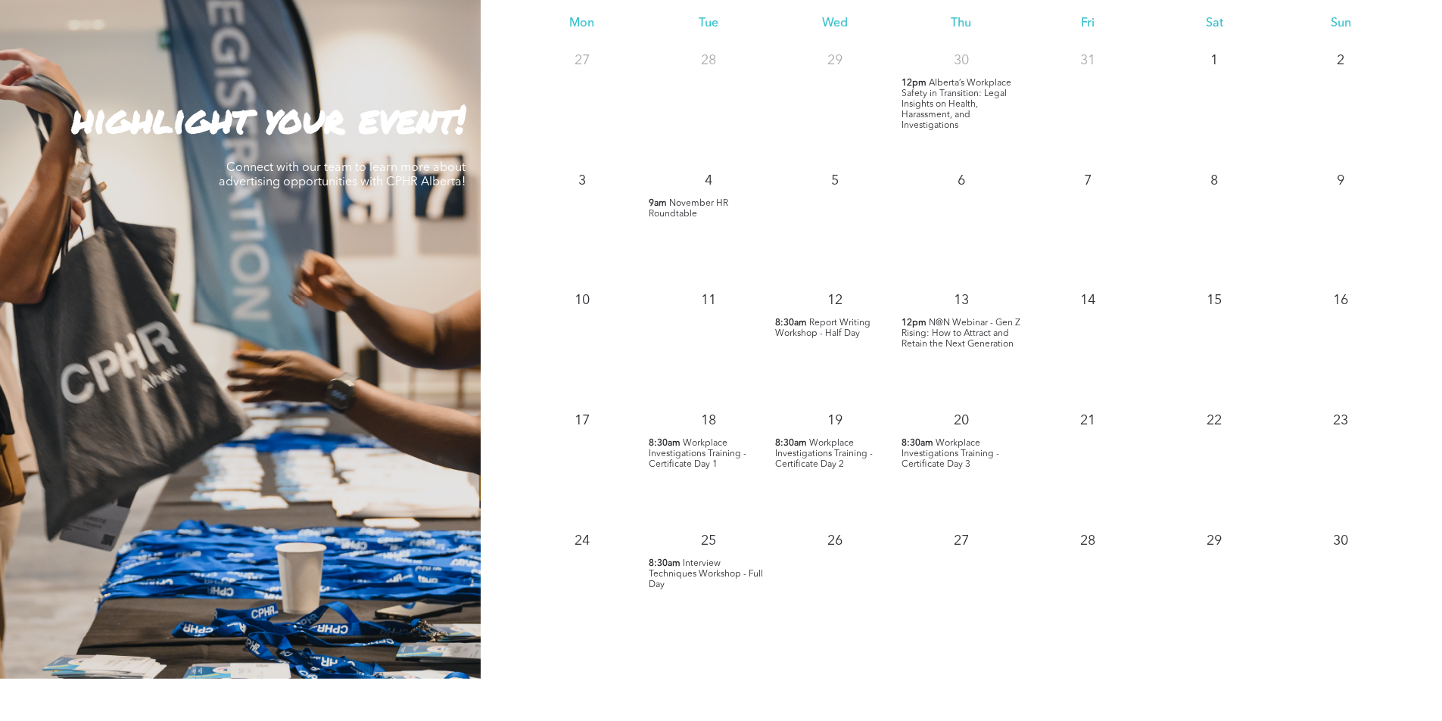
click at [690, 445] on span "Workplace Investigations Training - Certificate Day 1" at bounding box center [698, 454] width 98 height 30
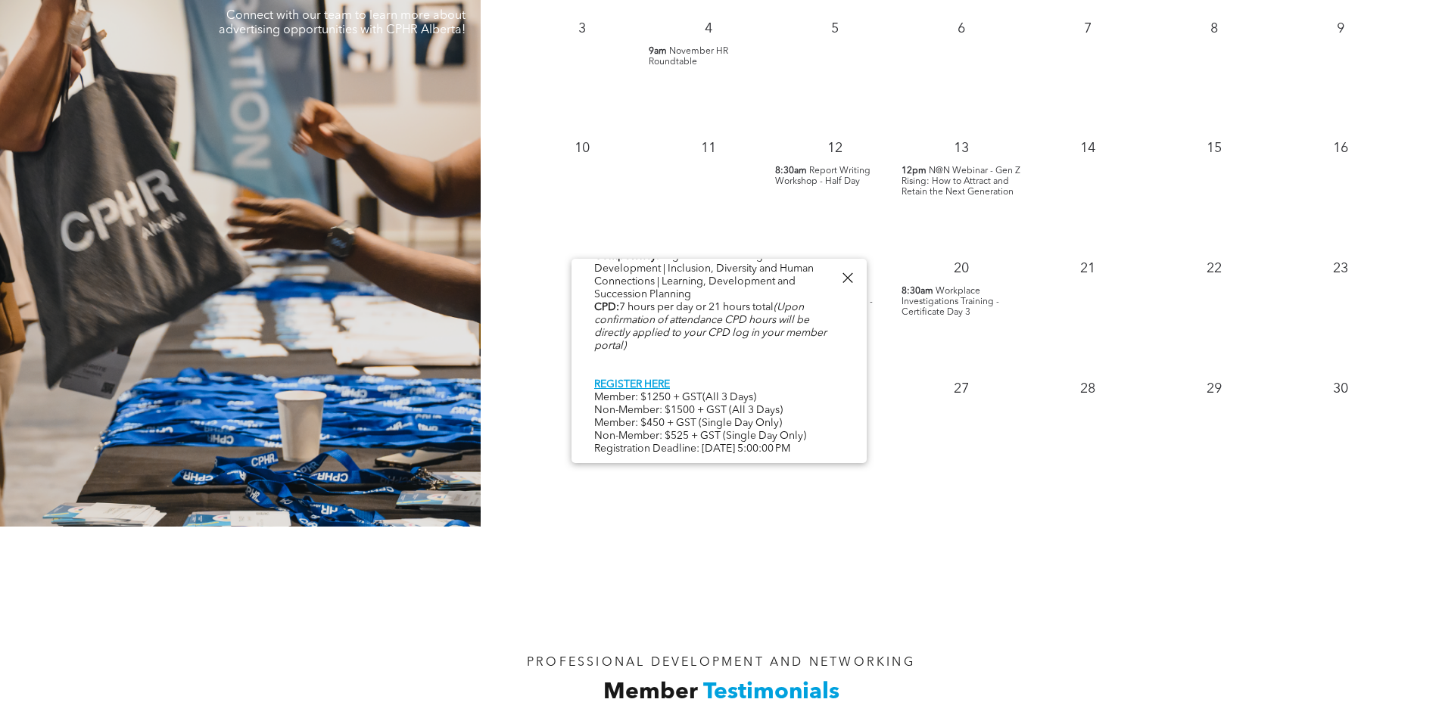
scroll to position [1622, 0]
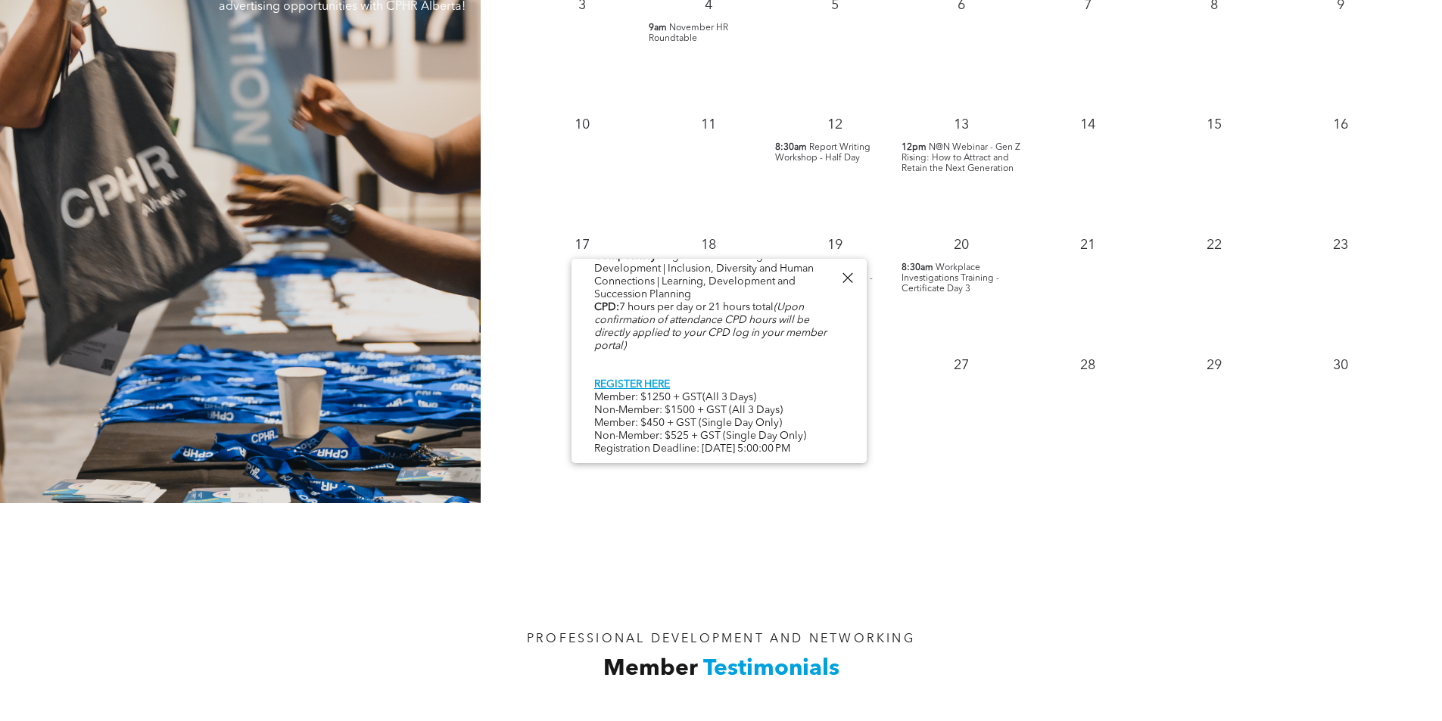
click at [849, 282] on div at bounding box center [847, 278] width 20 height 20
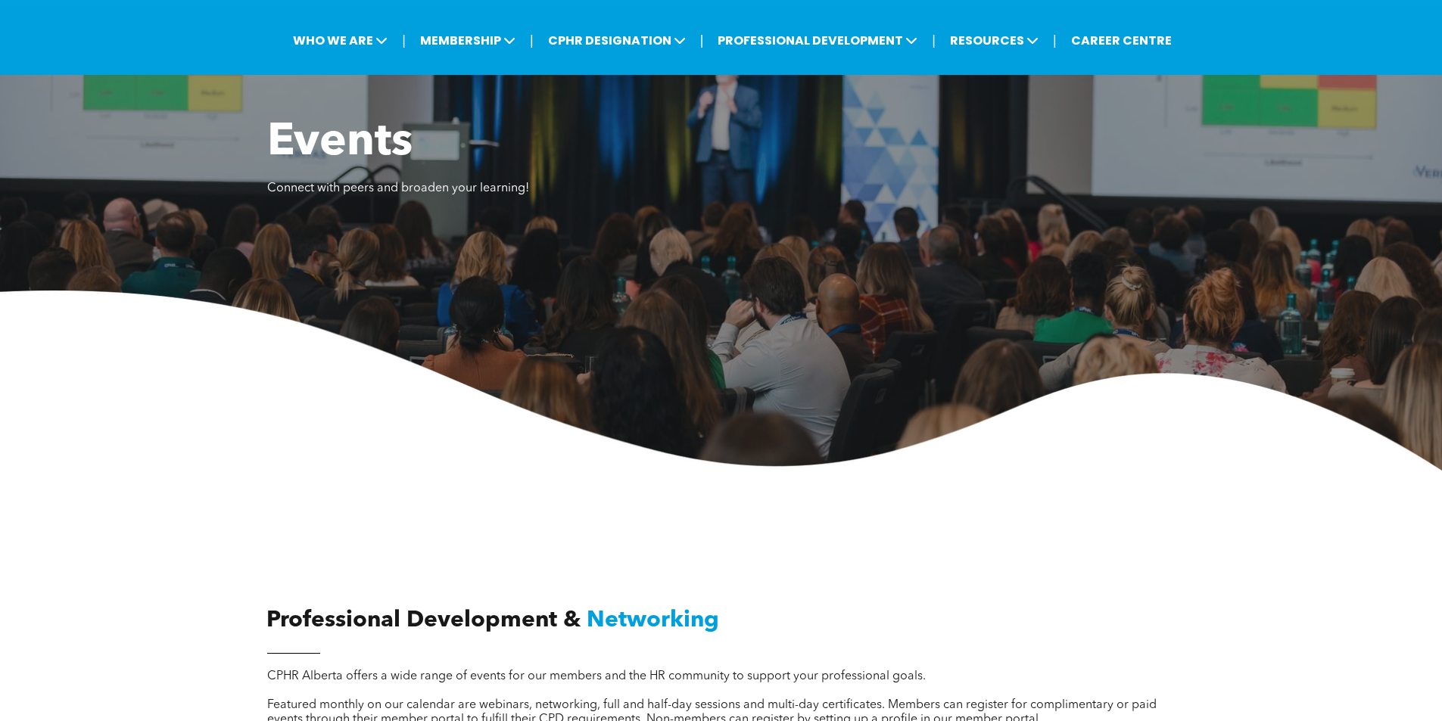
scroll to position [0, 0]
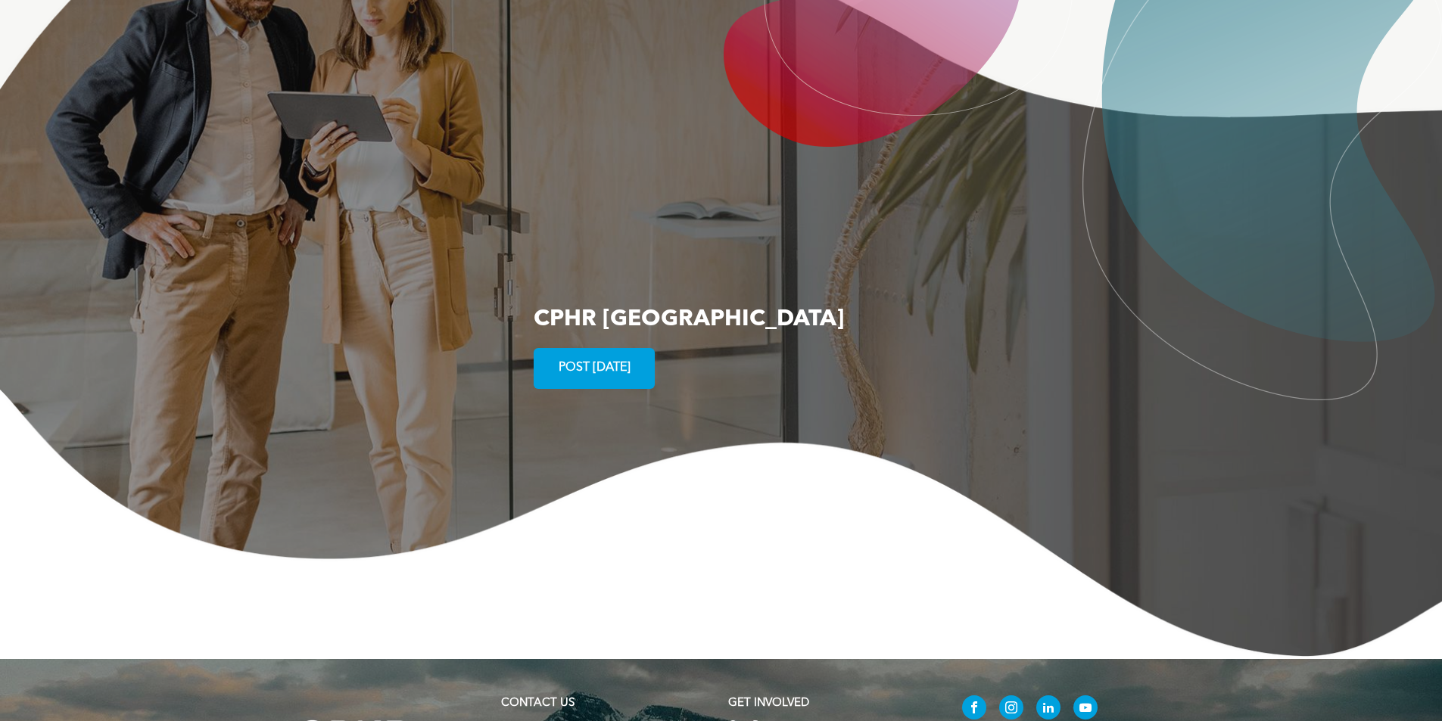
scroll to position [2727, 0]
